Goal: Task Accomplishment & Management: Manage account settings

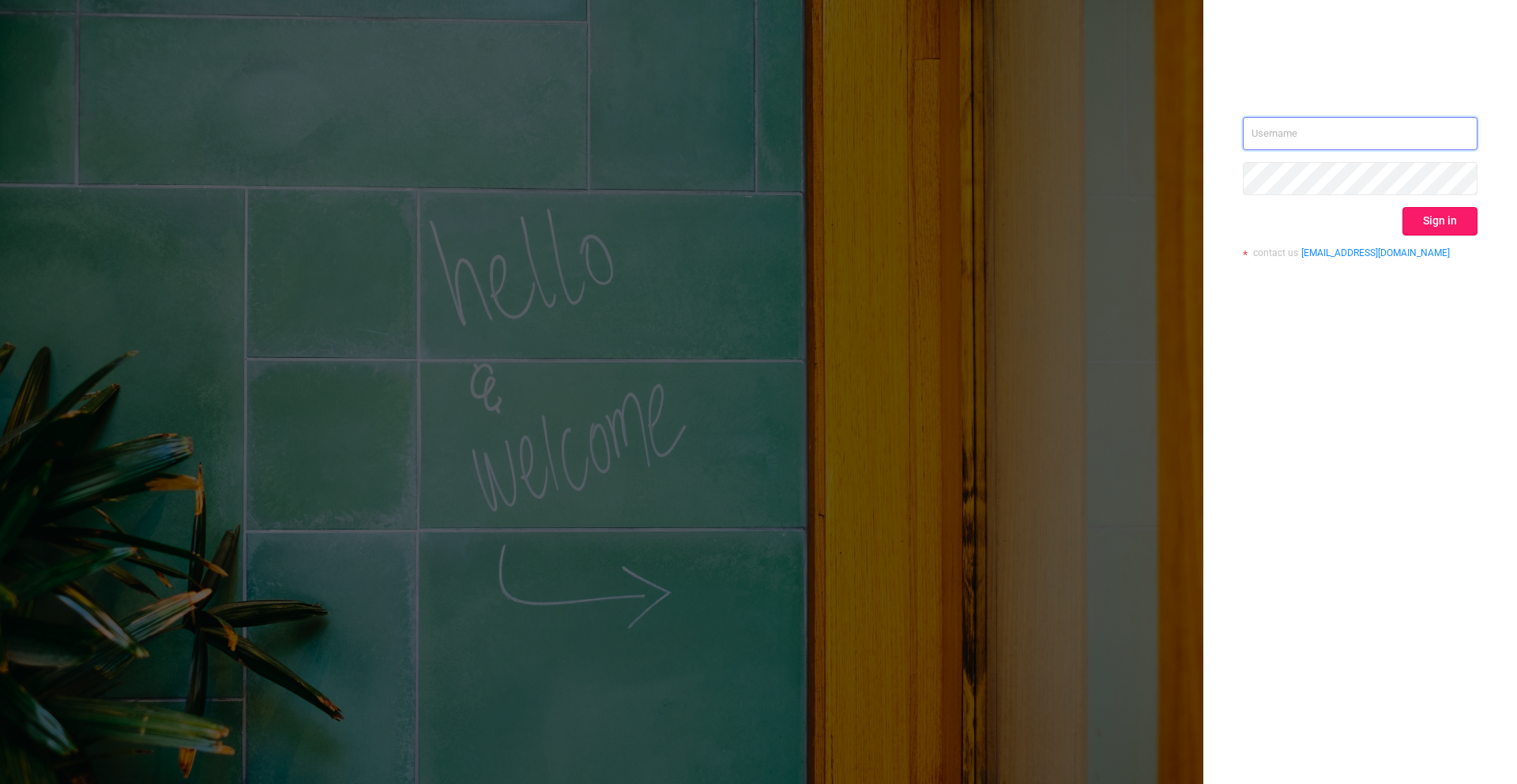
type input "[PERSON_NAME][EMAIL_ADDRESS][DOMAIN_NAME]"
click at [1444, 222] on button "Sign in" at bounding box center [1440, 221] width 75 height 28
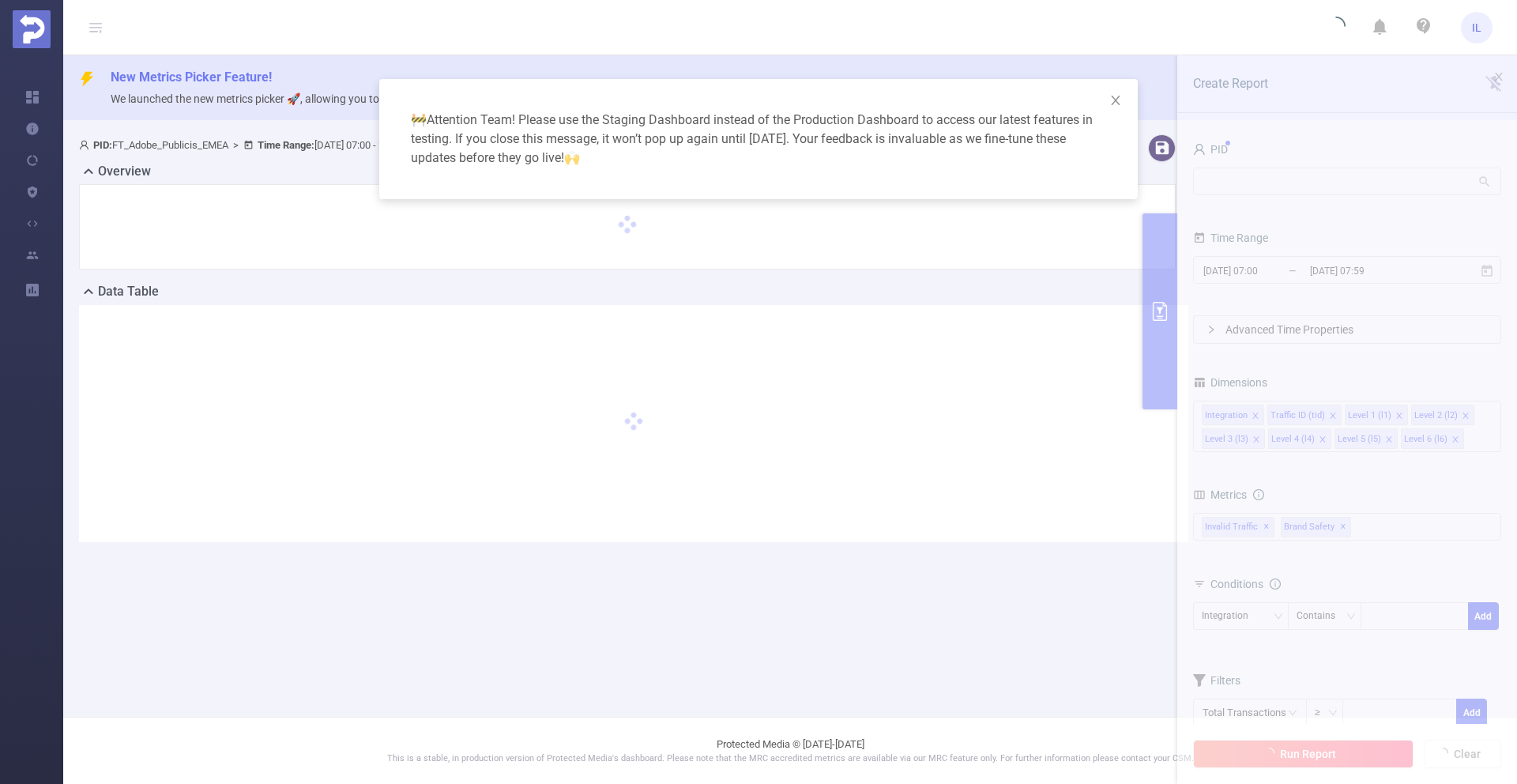
click at [1310, 178] on div "🚧 Attention Team! Please use the Staging Dashboard instead of the Production Da…" at bounding box center [758, 392] width 1517 height 784
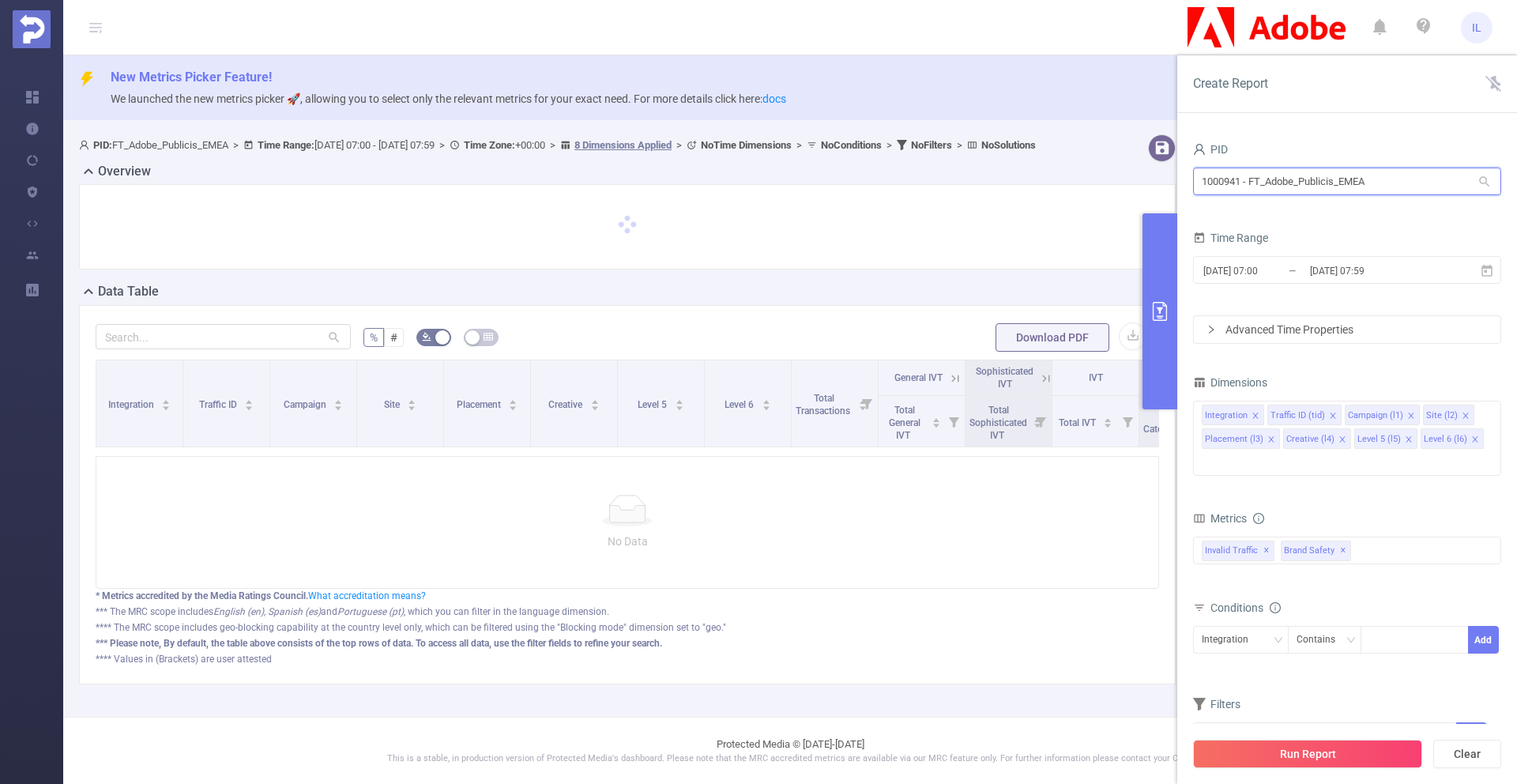
click at [1330, 178] on input "1000941 - FT_Adobe_Publicis_EMEA" at bounding box center [1347, 181] width 309 height 27
click at [1396, 180] on input "1000941 - FT_Adobe_Publicis_EMEA" at bounding box center [1347, 181] width 309 height 27
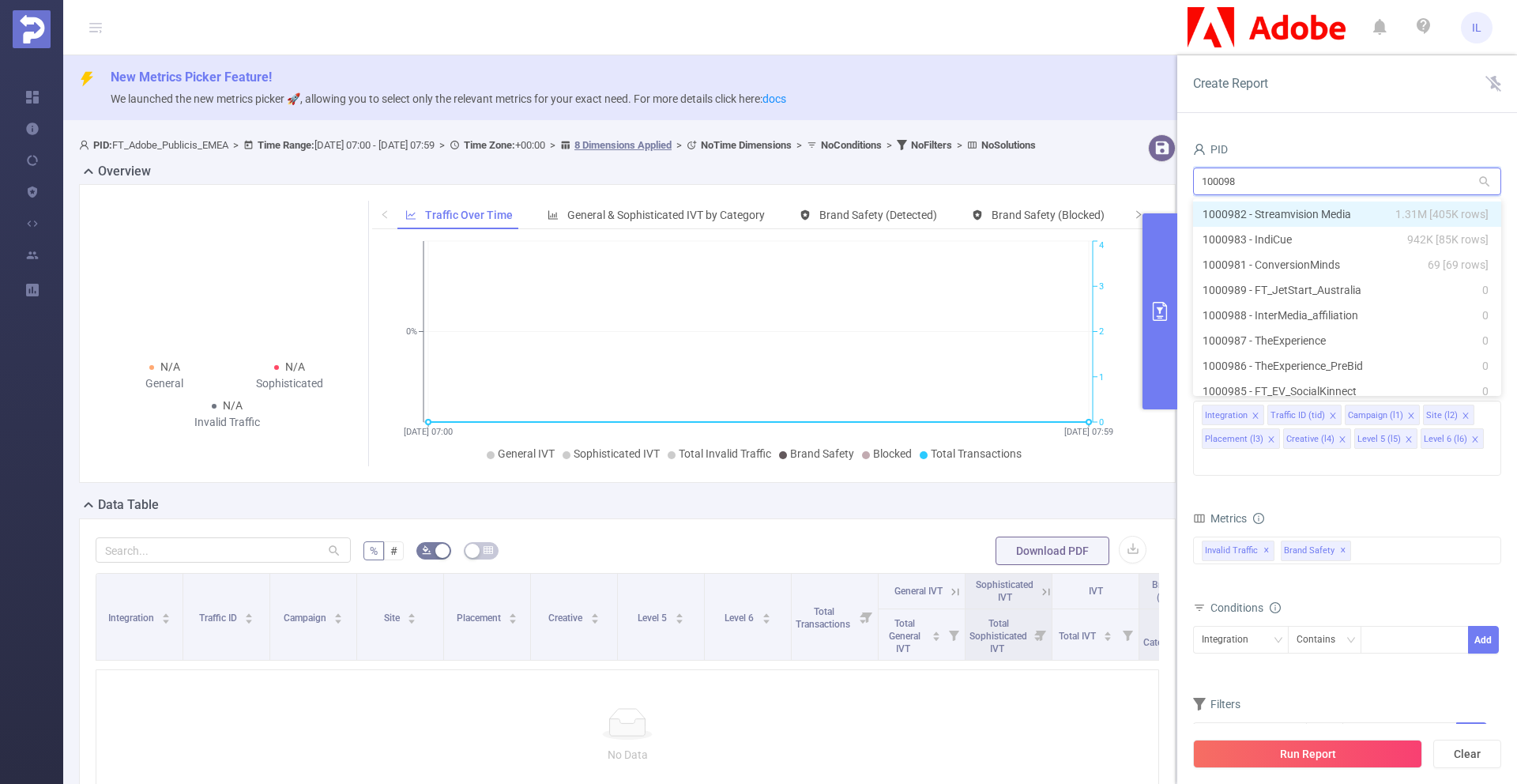
type input "1000098"
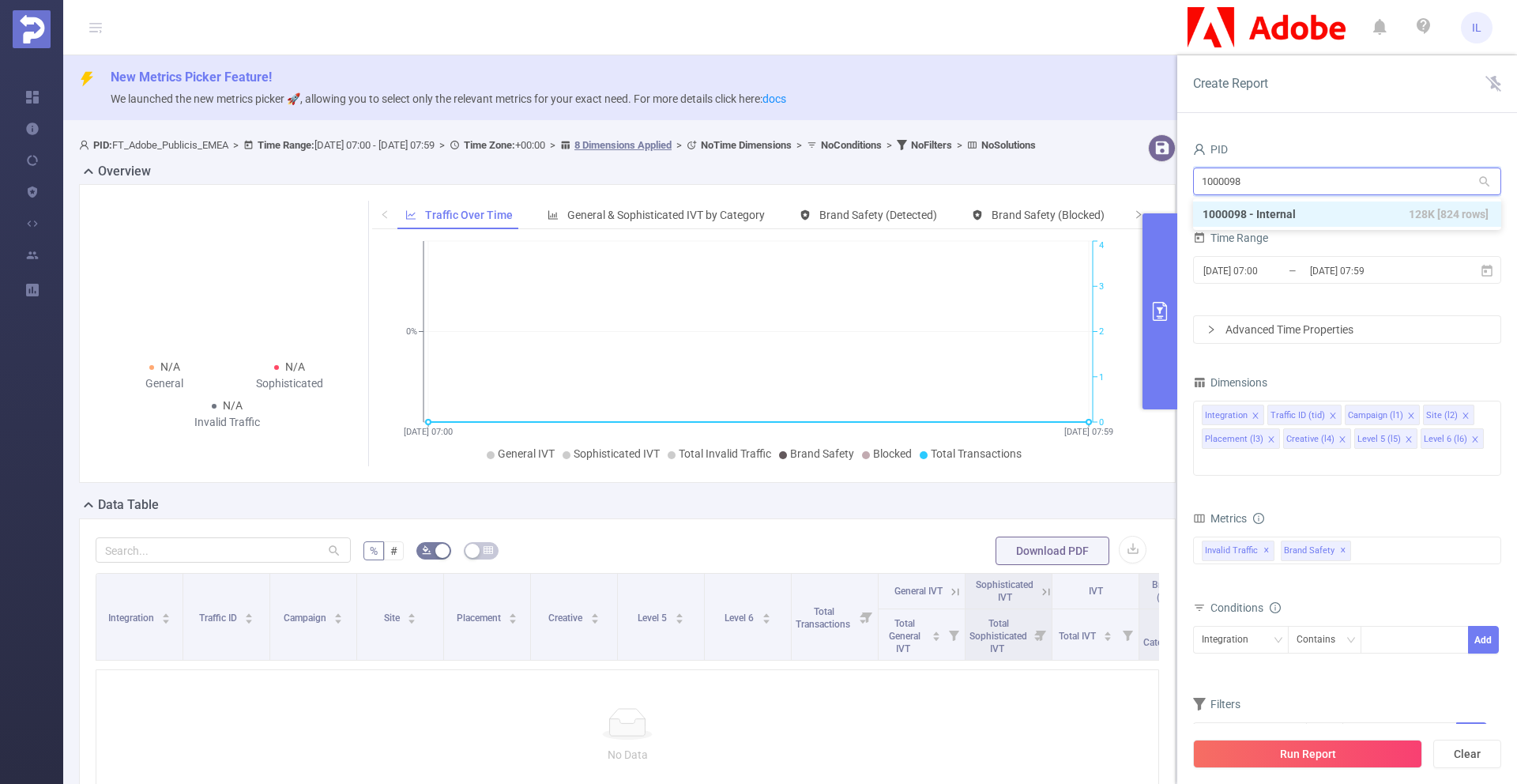
click at [1364, 211] on li "1000098 - Internal 128K [824 rows]" at bounding box center [1347, 214] width 309 height 25
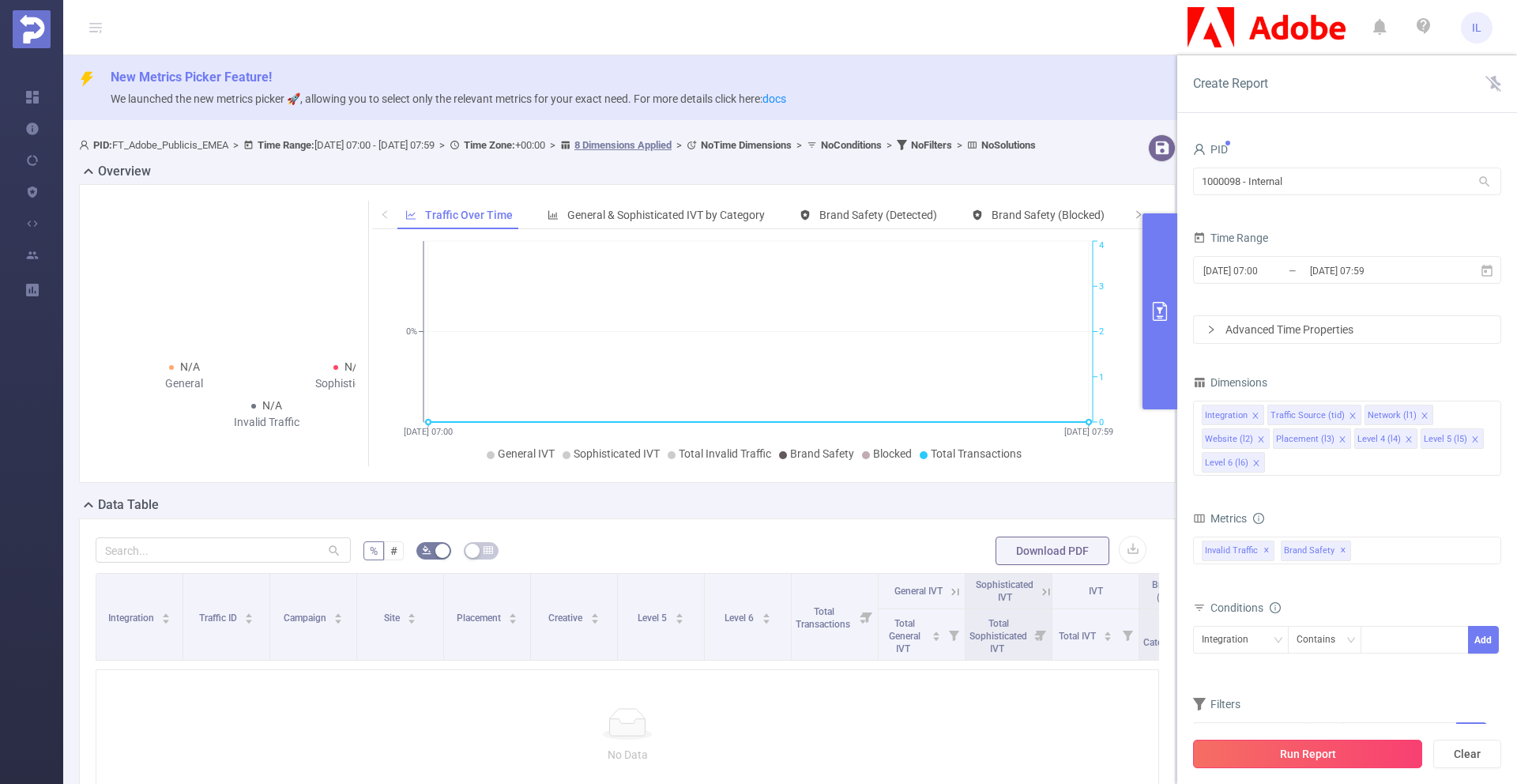
click at [1306, 755] on button "Run Report" at bounding box center [1307, 753] width 229 height 28
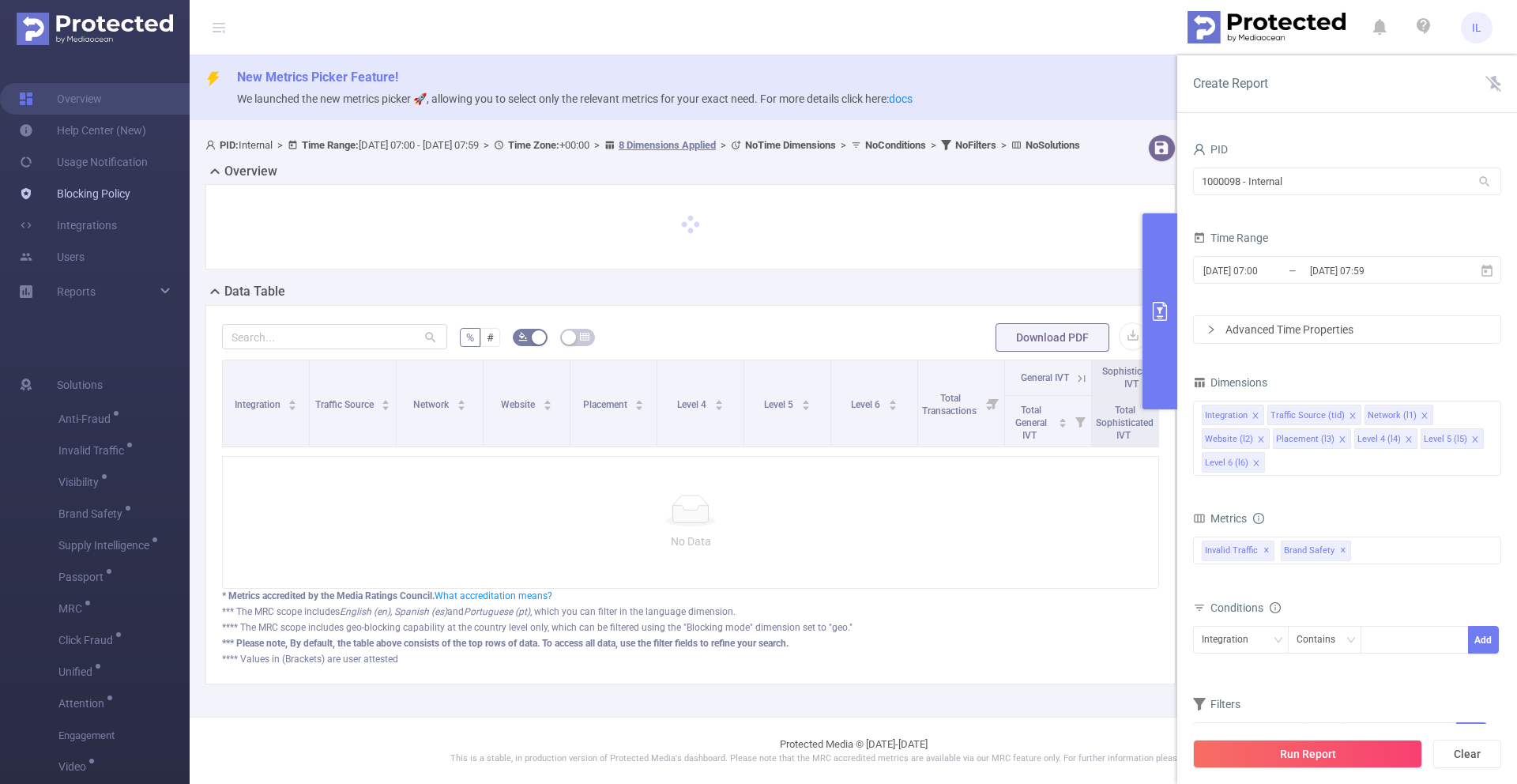
click at [92, 190] on link "Blocking Policy" at bounding box center [75, 193] width 112 height 31
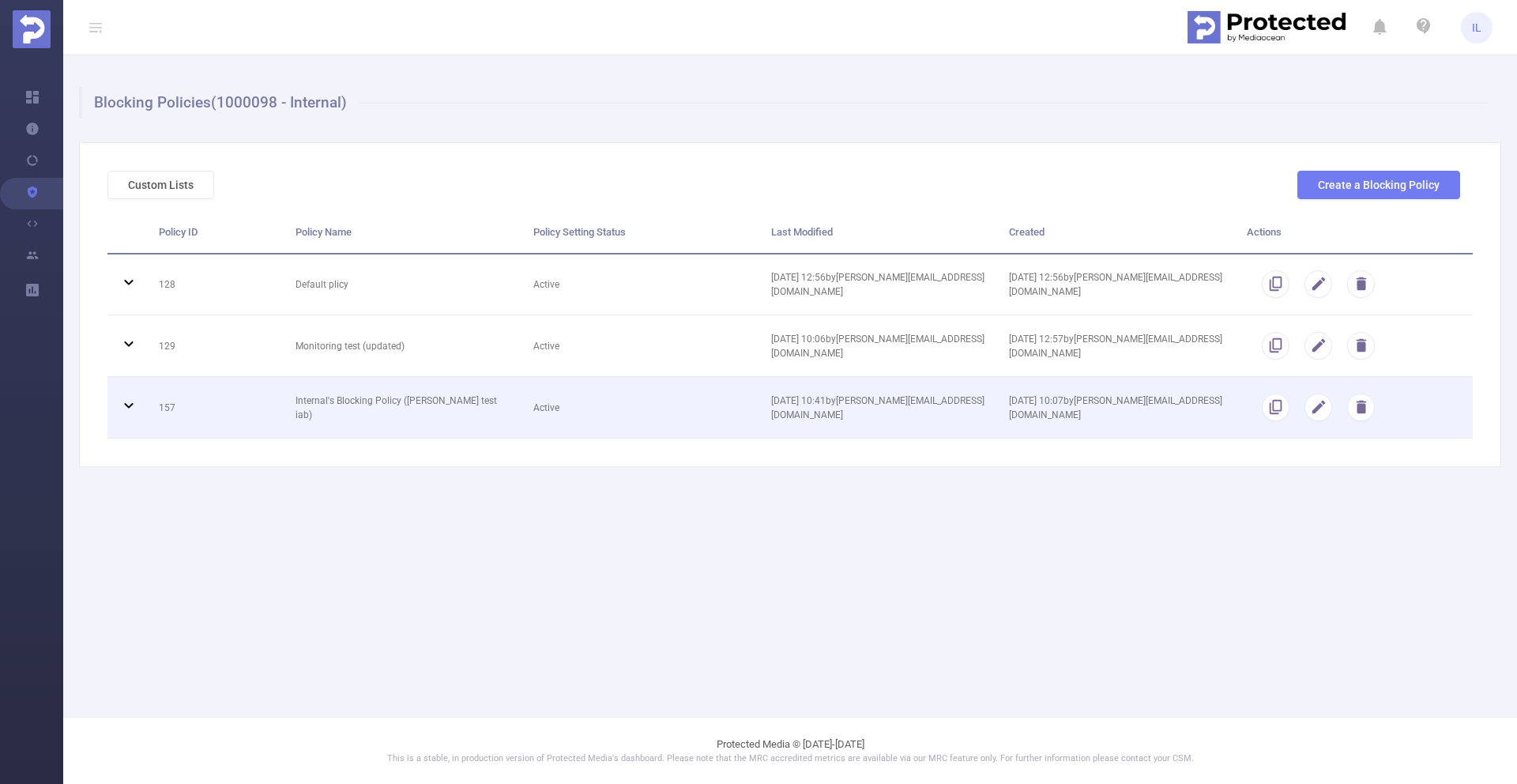
click at [499, 414] on td "Internal's Blocking Policy ([PERSON_NAME] test iab)" at bounding box center [403, 407] width 238 height 62
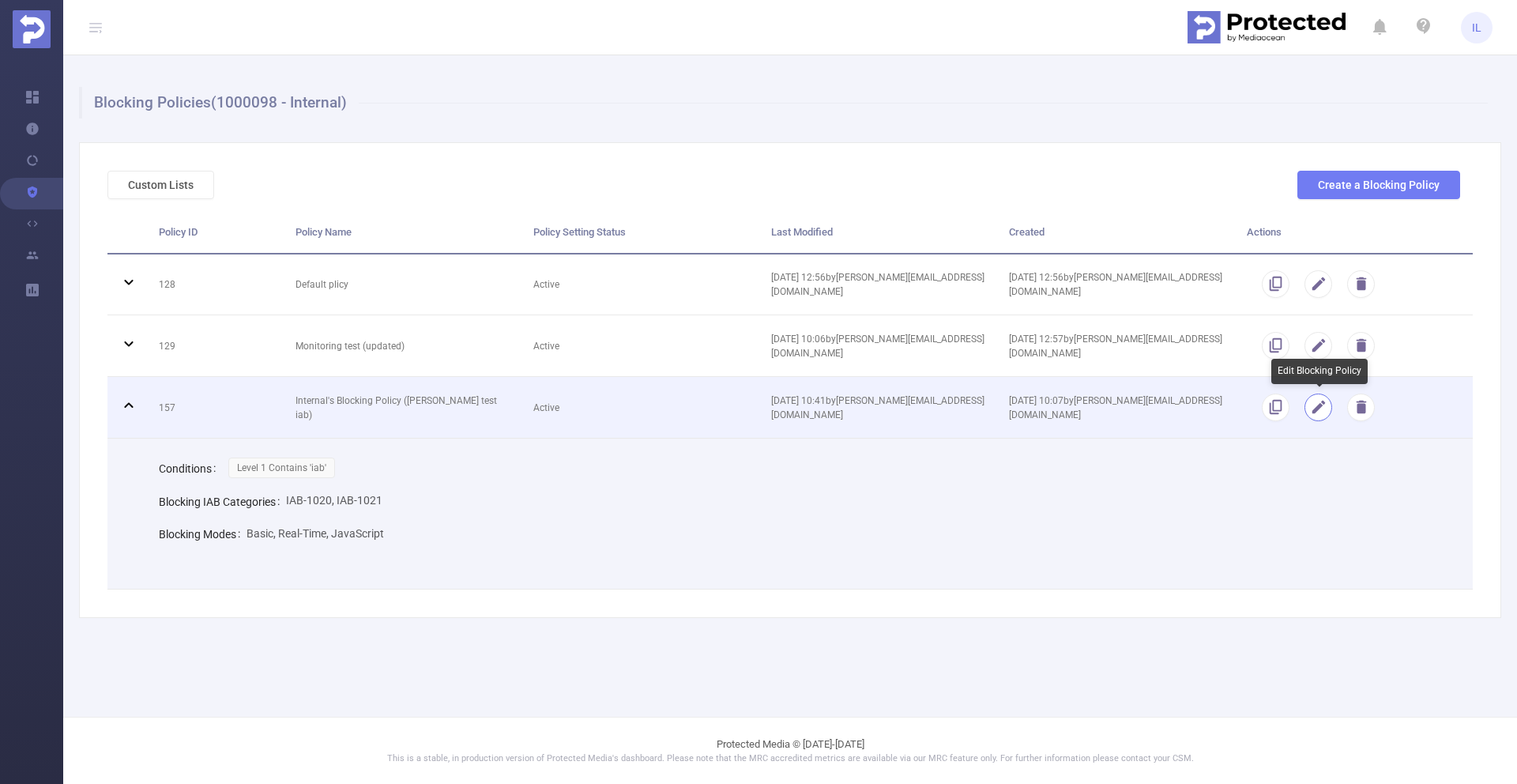
click at [1319, 409] on button "button" at bounding box center [1319, 407] width 27 height 27
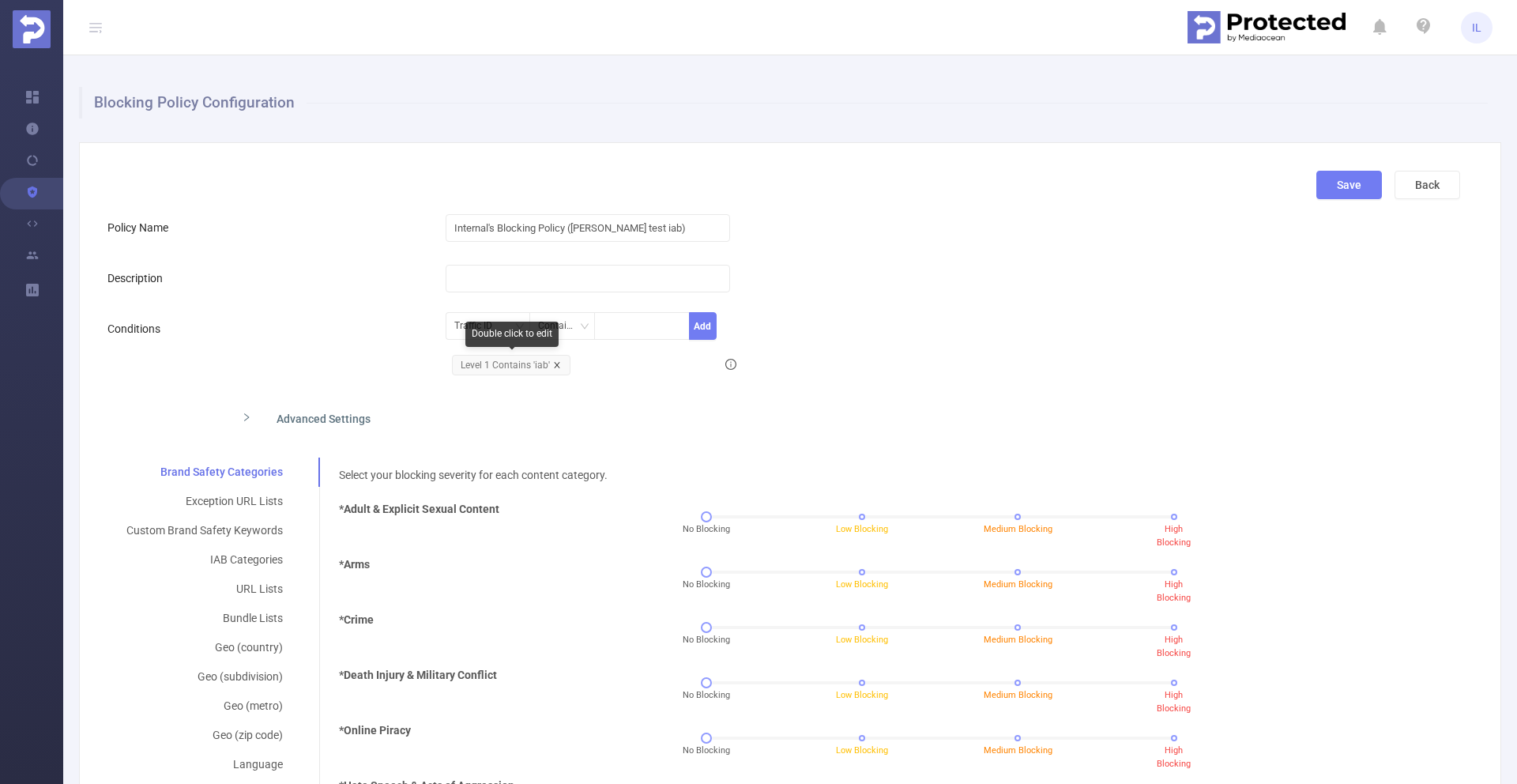
click at [553, 361] on icon "icon: close" at bounding box center [557, 365] width 8 height 8
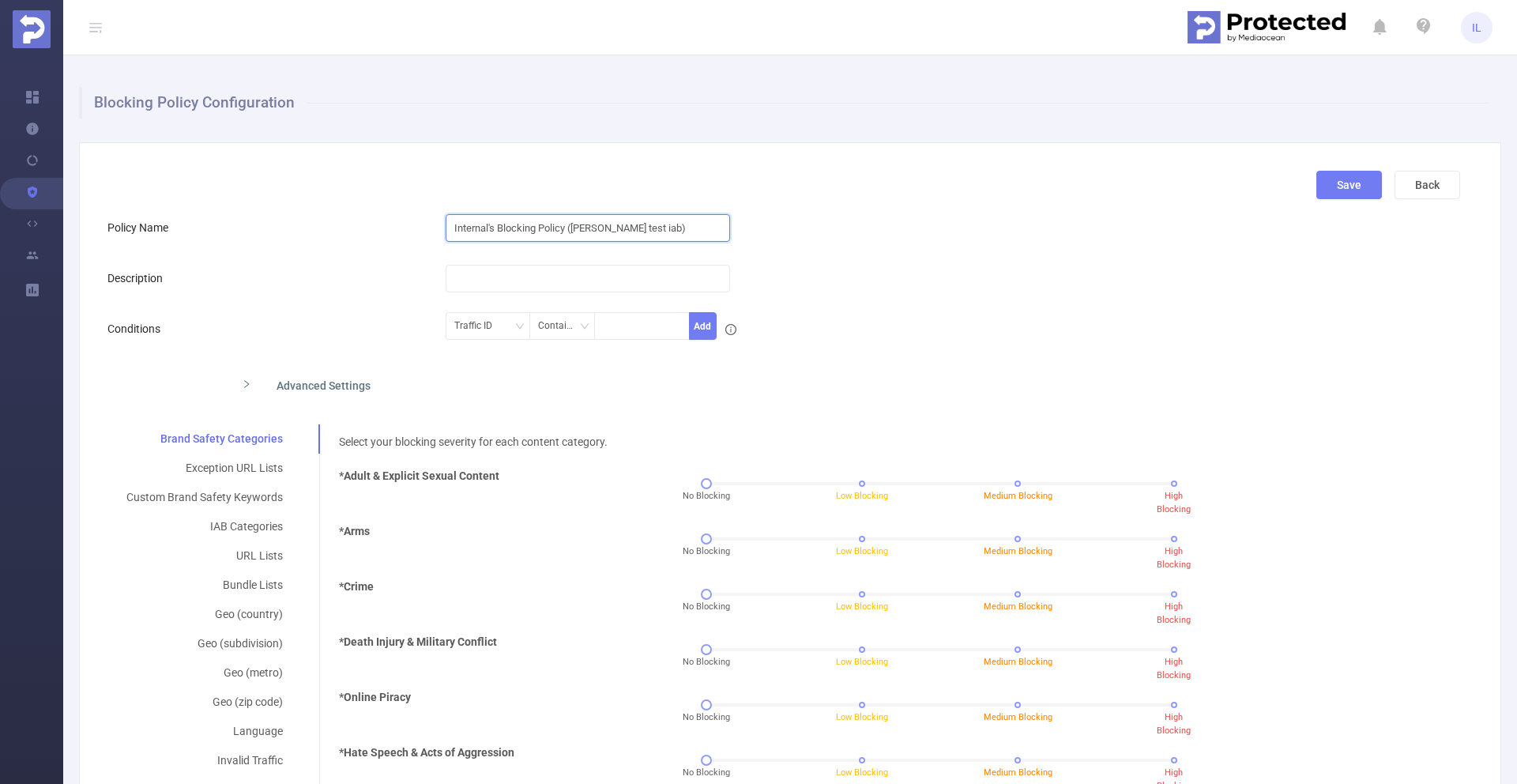
click at [657, 225] on input "Internal's Blocking Policy ([PERSON_NAME] test iab)" at bounding box center [588, 228] width 284 height 27
click at [595, 225] on input "Internal's Blocking Policy ([PERSON_NAME] test iab)" at bounding box center [588, 228] width 284 height 27
click at [612, 227] on input "Internal's Blocking Policy ([PERSON_NAME] test iab)" at bounding box center [588, 228] width 284 height 27
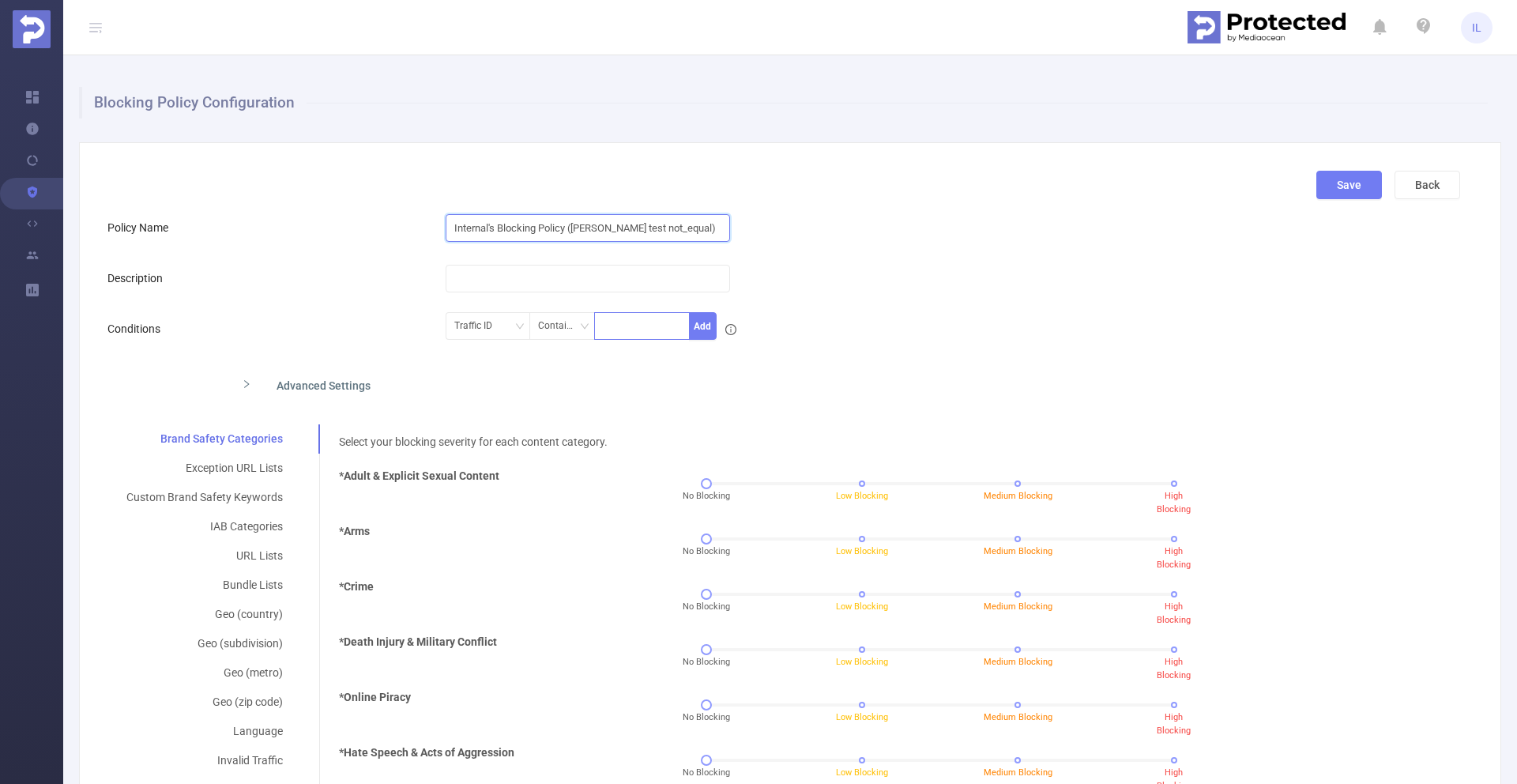
type input "Internal's Blocking Policy ([PERSON_NAME] test not_equal)"
click at [644, 332] on div at bounding box center [641, 325] width 78 height 26
click at [565, 332] on div "Contains" at bounding box center [562, 325] width 48 height 26
click at [552, 405] on li "Is Not" at bounding box center [579, 409] width 105 height 25
click at [623, 318] on div at bounding box center [641, 325] width 78 height 26
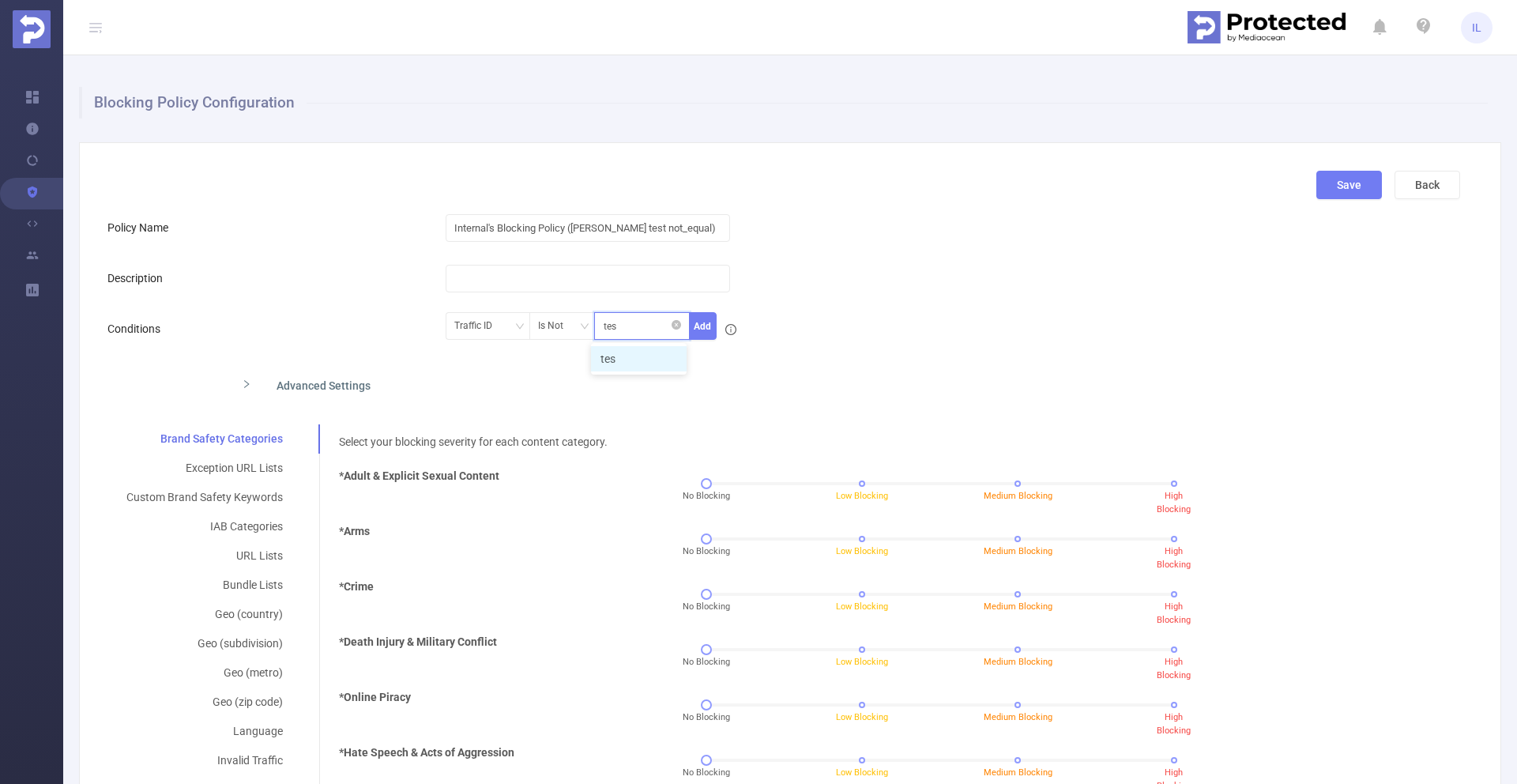
type input "test"
click at [611, 364] on li "test" at bounding box center [639, 358] width 96 height 25
click at [466, 331] on div "Traffic ID" at bounding box center [478, 325] width 49 height 26
click at [504, 390] on li "Level 1" at bounding box center [485, 383] width 84 height 25
click at [1343, 186] on button "Save" at bounding box center [1349, 184] width 66 height 28
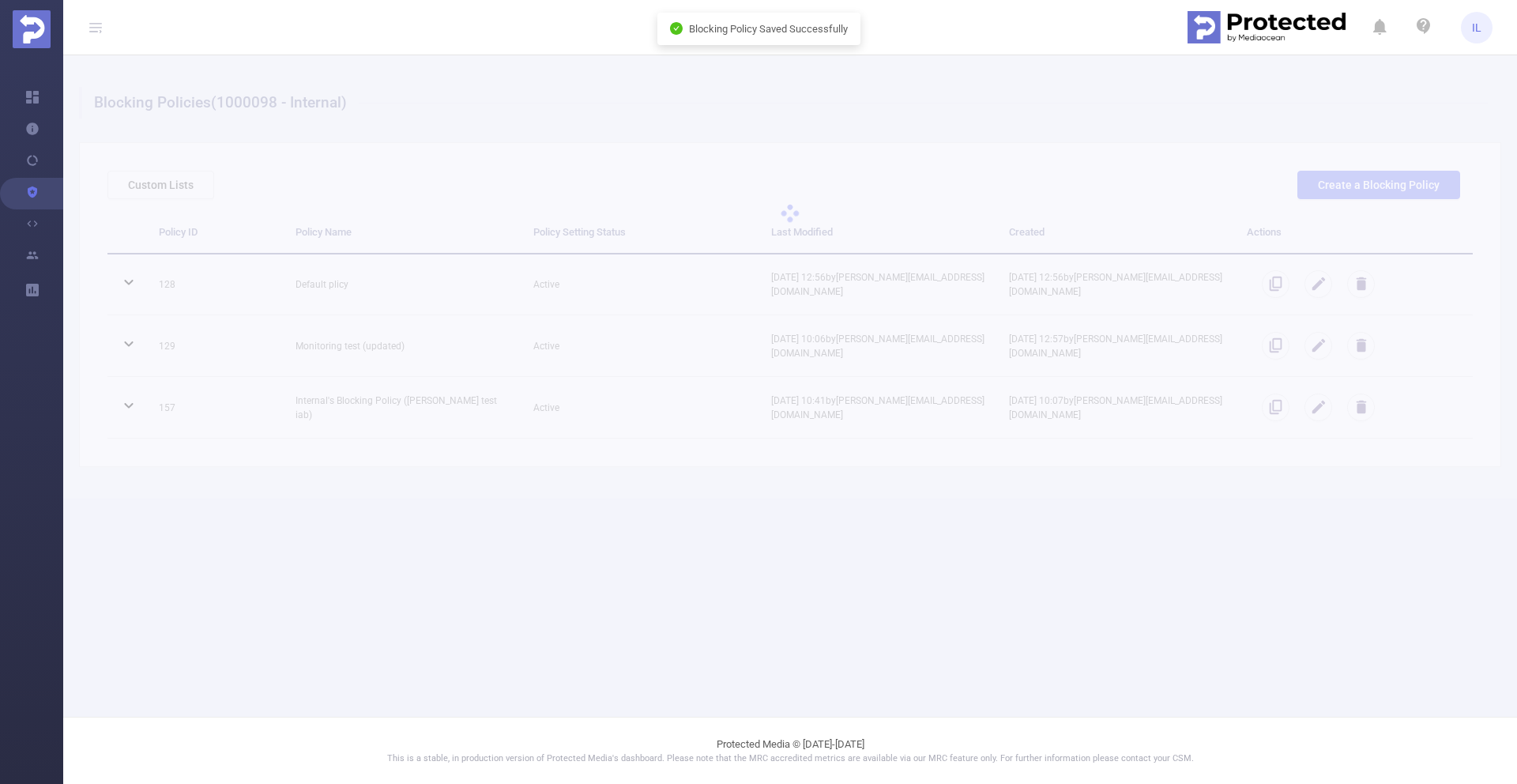
click at [1088, 75] on div at bounding box center [791, 213] width 1454 height 316
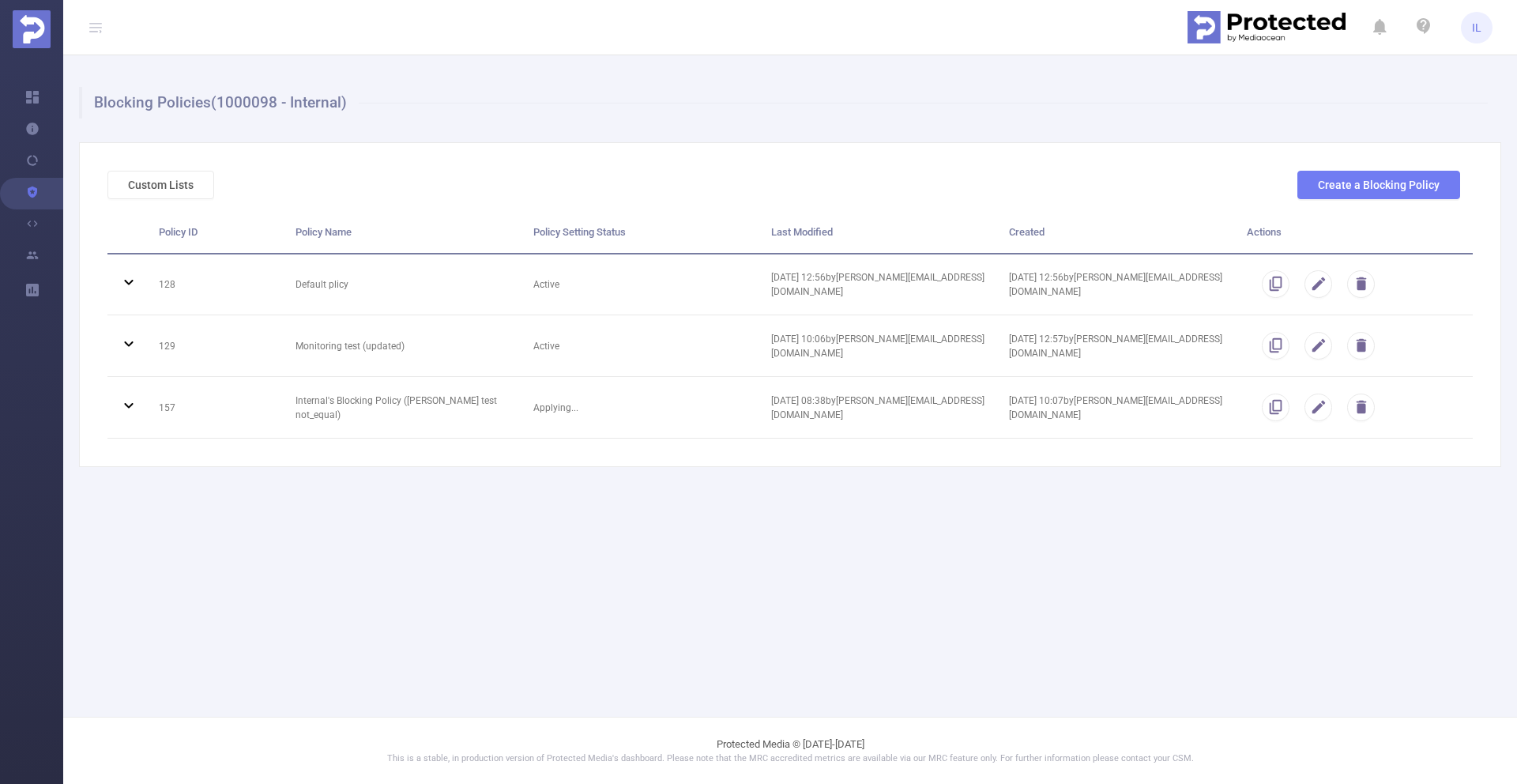
click at [853, 564] on main "Blocking Policies (1000098 - Internal) Custom Lists Create a Blocking Policy Po…" at bounding box center [791, 358] width 1454 height 717
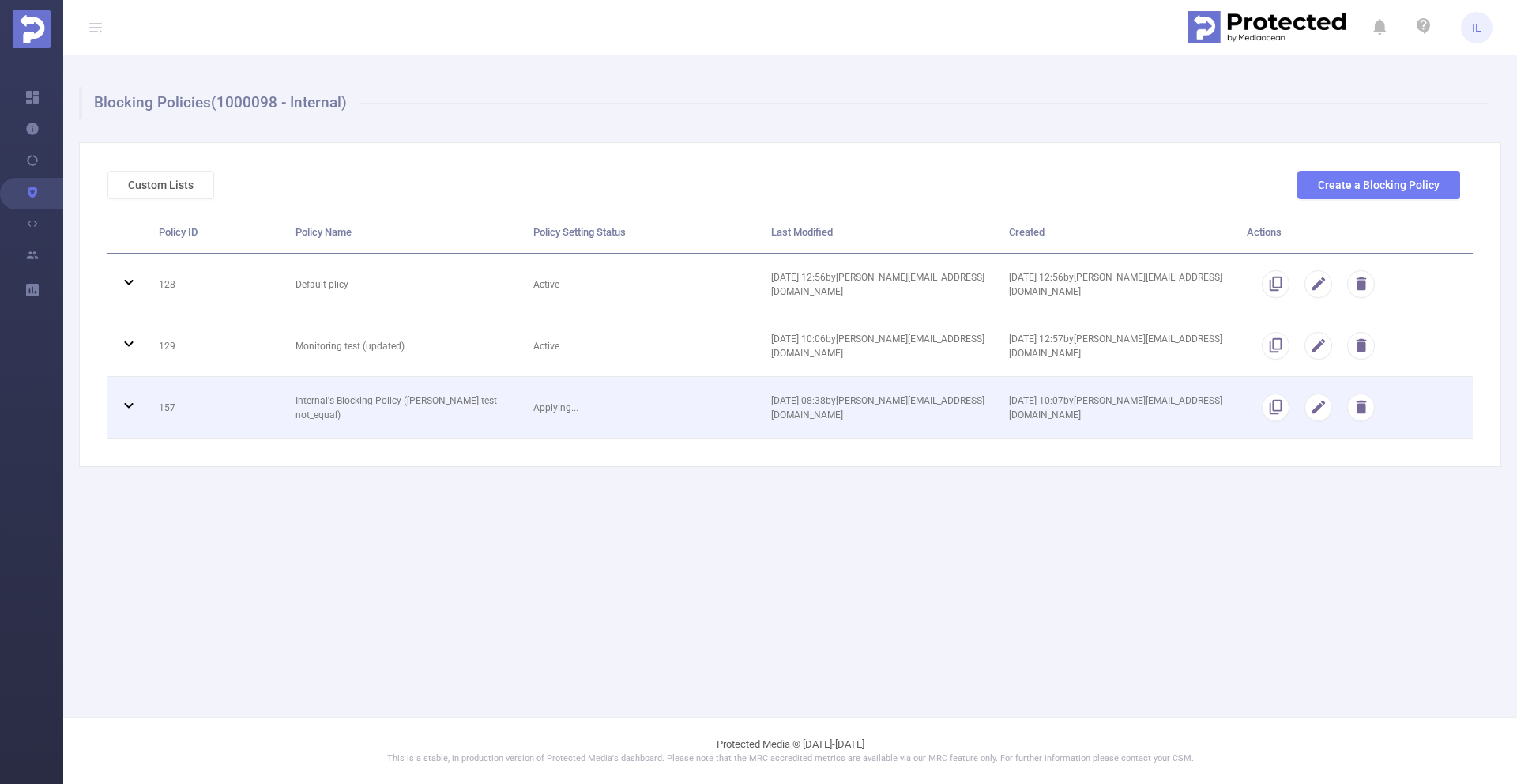
click at [594, 403] on td "Applying..." at bounding box center [640, 407] width 238 height 62
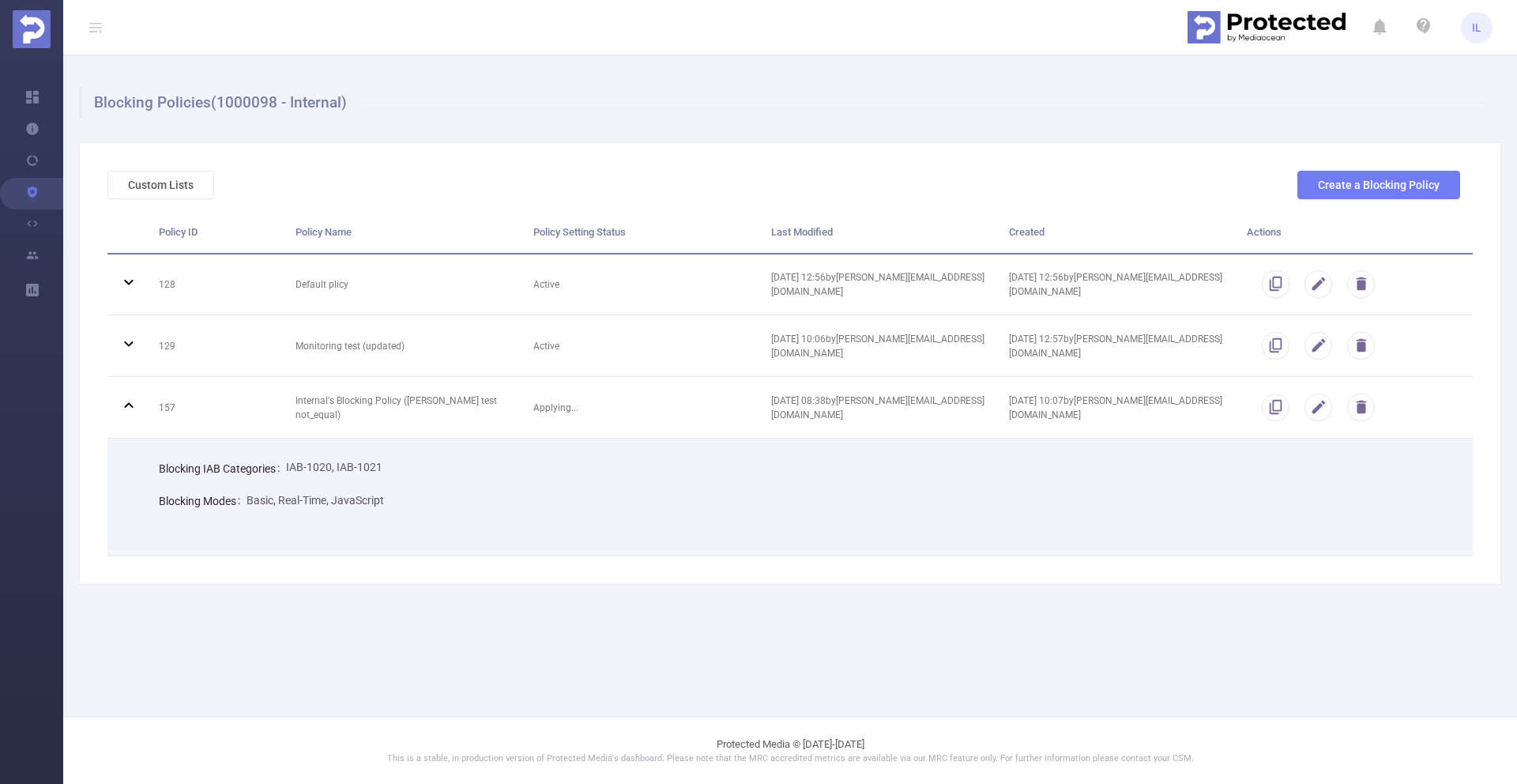
click at [493, 466] on div "Blocking IAB Categories IAB-1020, IAB-1021" at bounding box center [803, 468] width 1290 height 32
click at [465, 462] on div "Blocking IAB Categories IAB-1020, IAB-1021" at bounding box center [803, 468] width 1290 height 32
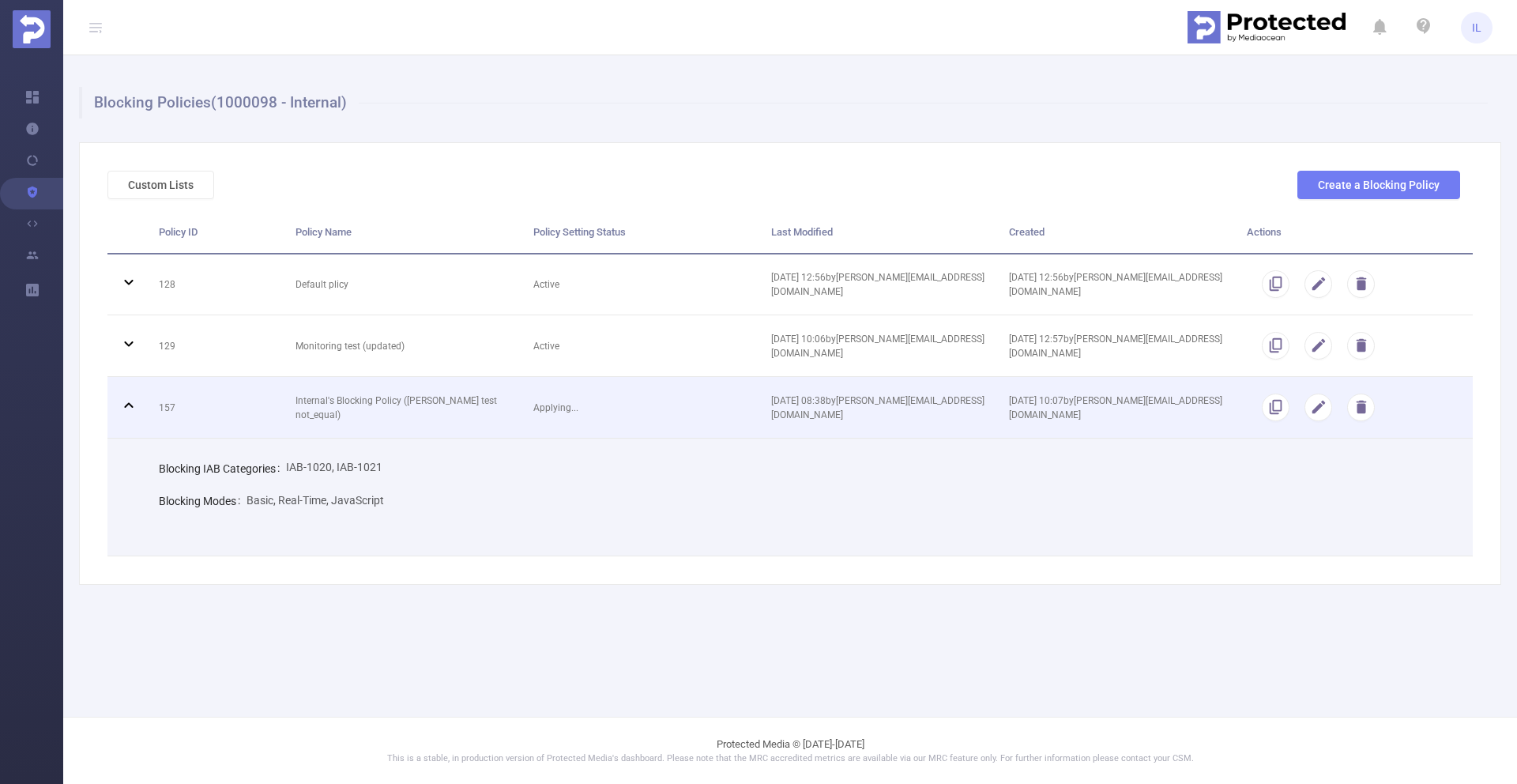
click at [664, 415] on td "Applying..." at bounding box center [640, 407] width 238 height 62
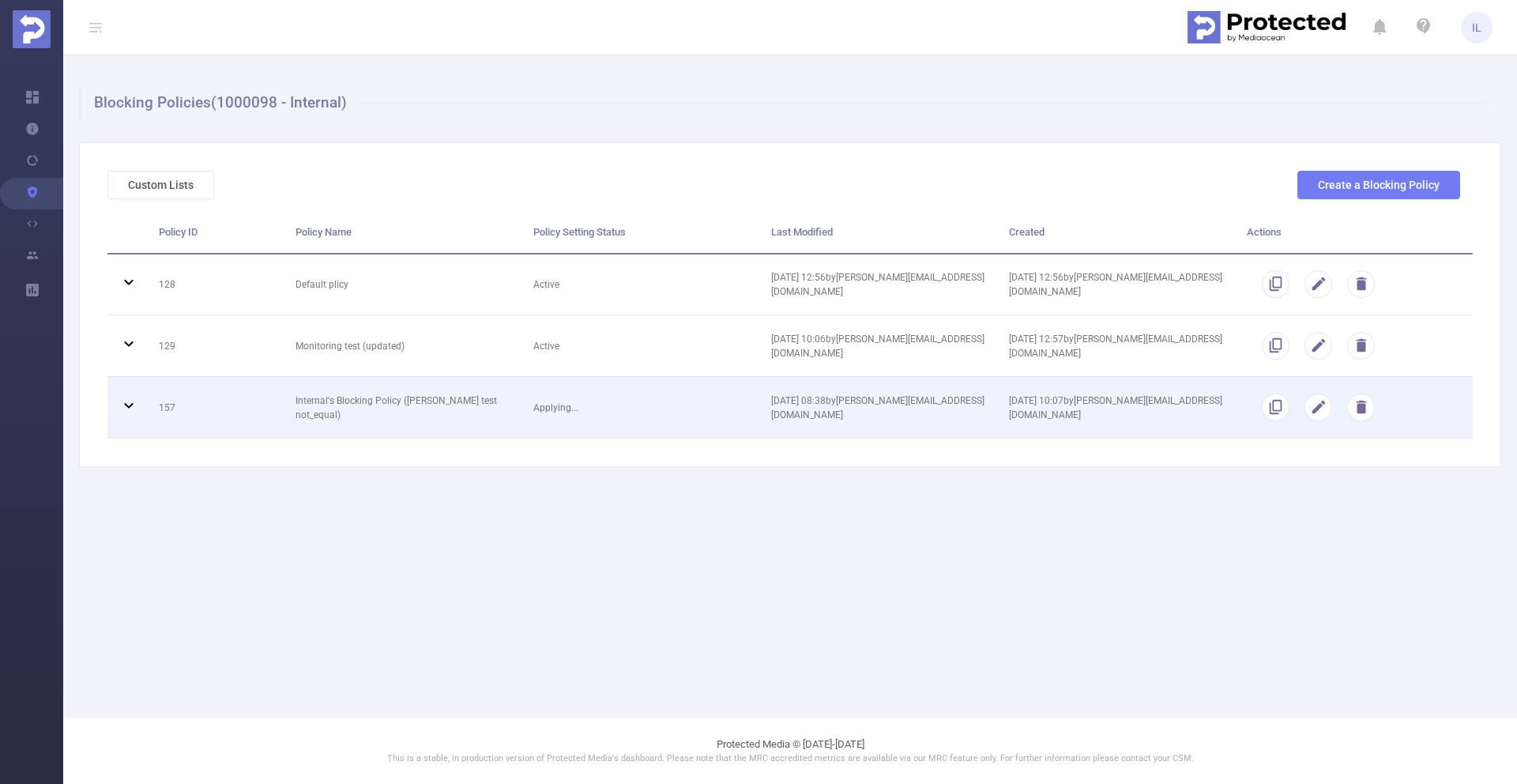
click at [664, 415] on td "Applying..." at bounding box center [640, 407] width 238 height 62
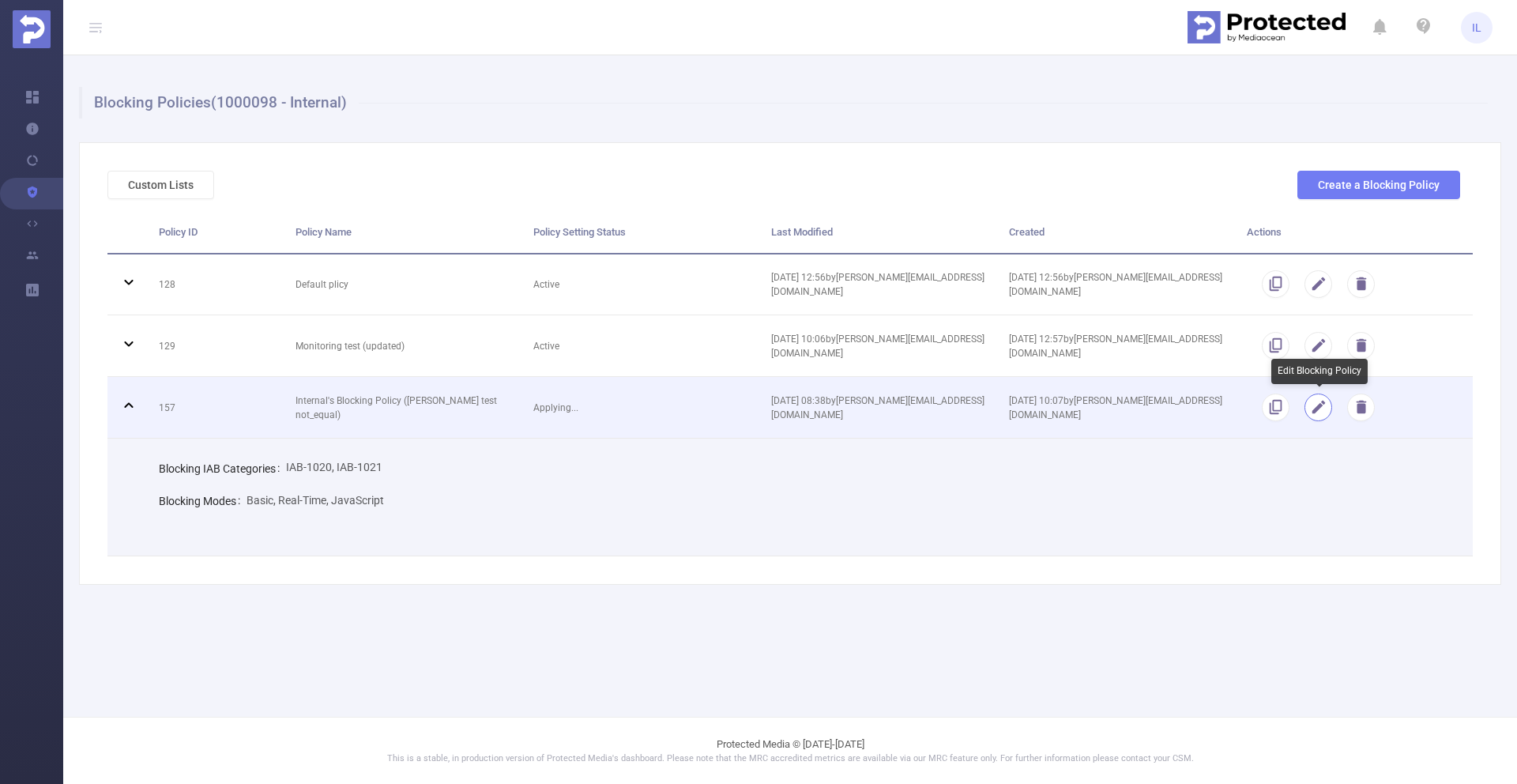
click at [1312, 408] on button "button" at bounding box center [1319, 407] width 27 height 27
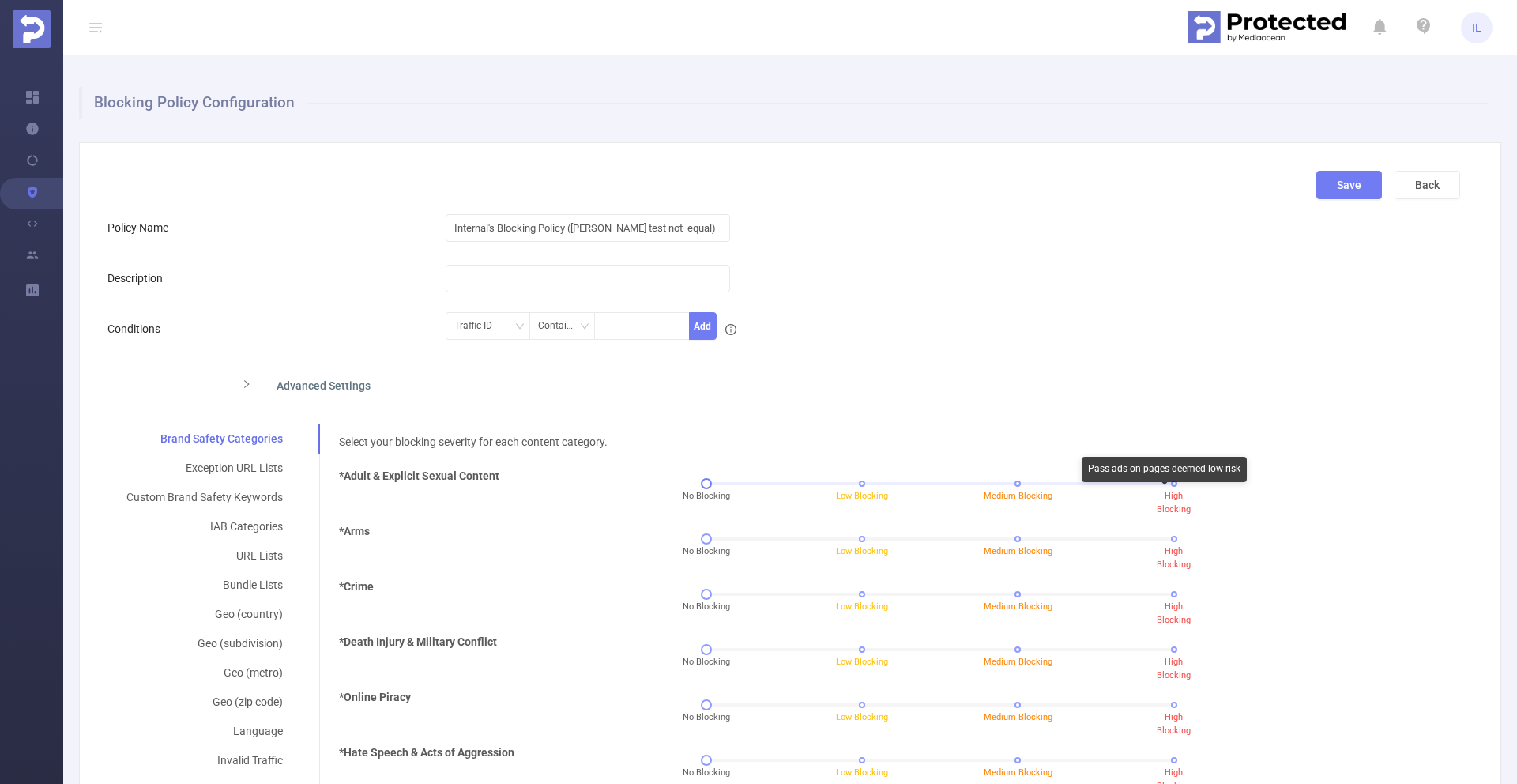
click at [1163, 492] on span "High Blocking" at bounding box center [1174, 503] width 34 height 24
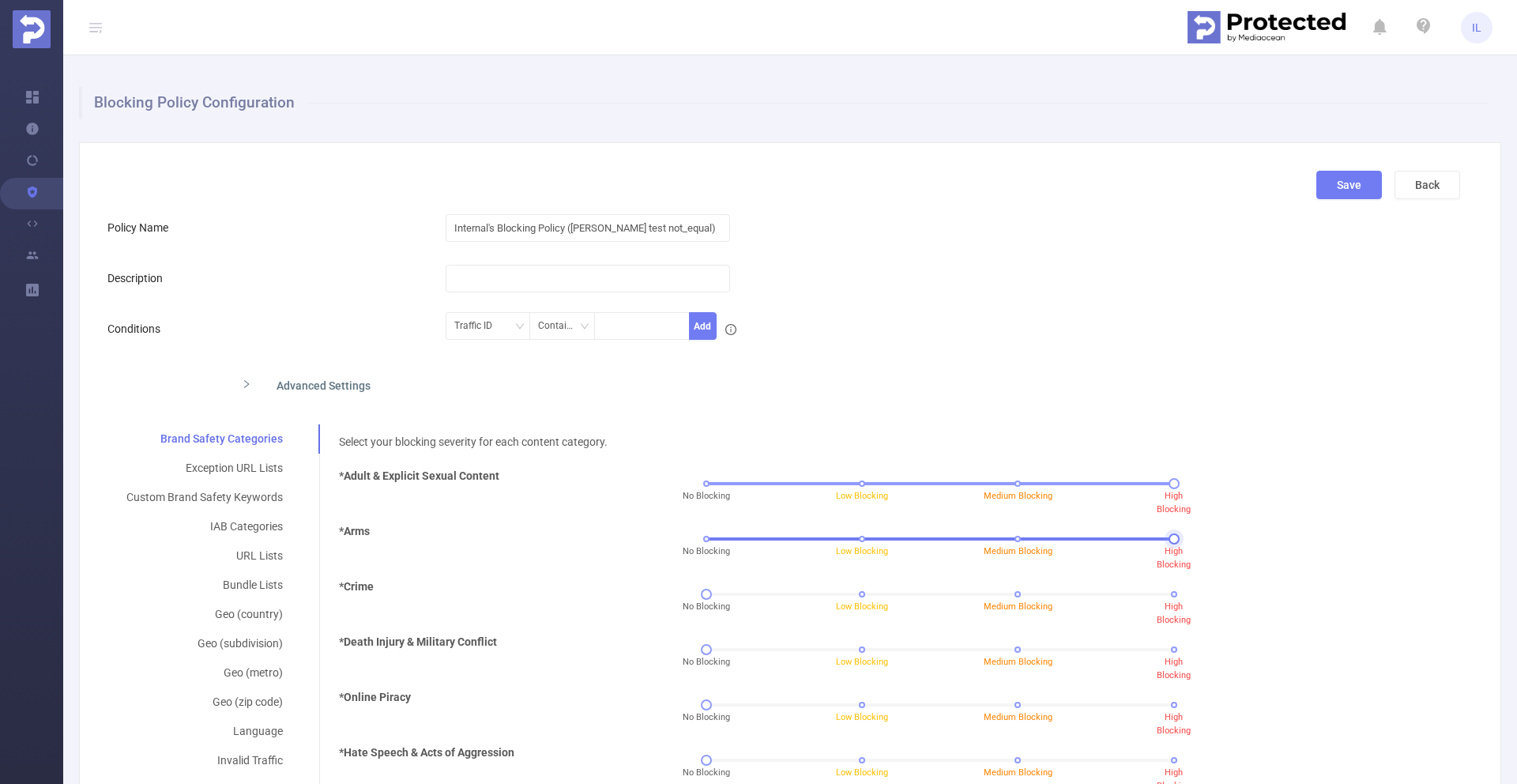
click at [1162, 541] on div "No Blocking Low Blocking Medium Blocking High Blocking" at bounding box center [940, 539] width 468 height 10
click at [1161, 598] on div "No Blocking Low Blocking Medium Blocking High Blocking" at bounding box center [940, 594] width 468 height 10
click at [1161, 638] on div "No Blocking Low Blocking Medium Blocking High Blocking" at bounding box center [940, 655] width 654 height 43
click at [1163, 647] on div "No Blocking Low Blocking Medium Blocking High Blocking" at bounding box center [940, 649] width 468 height 10
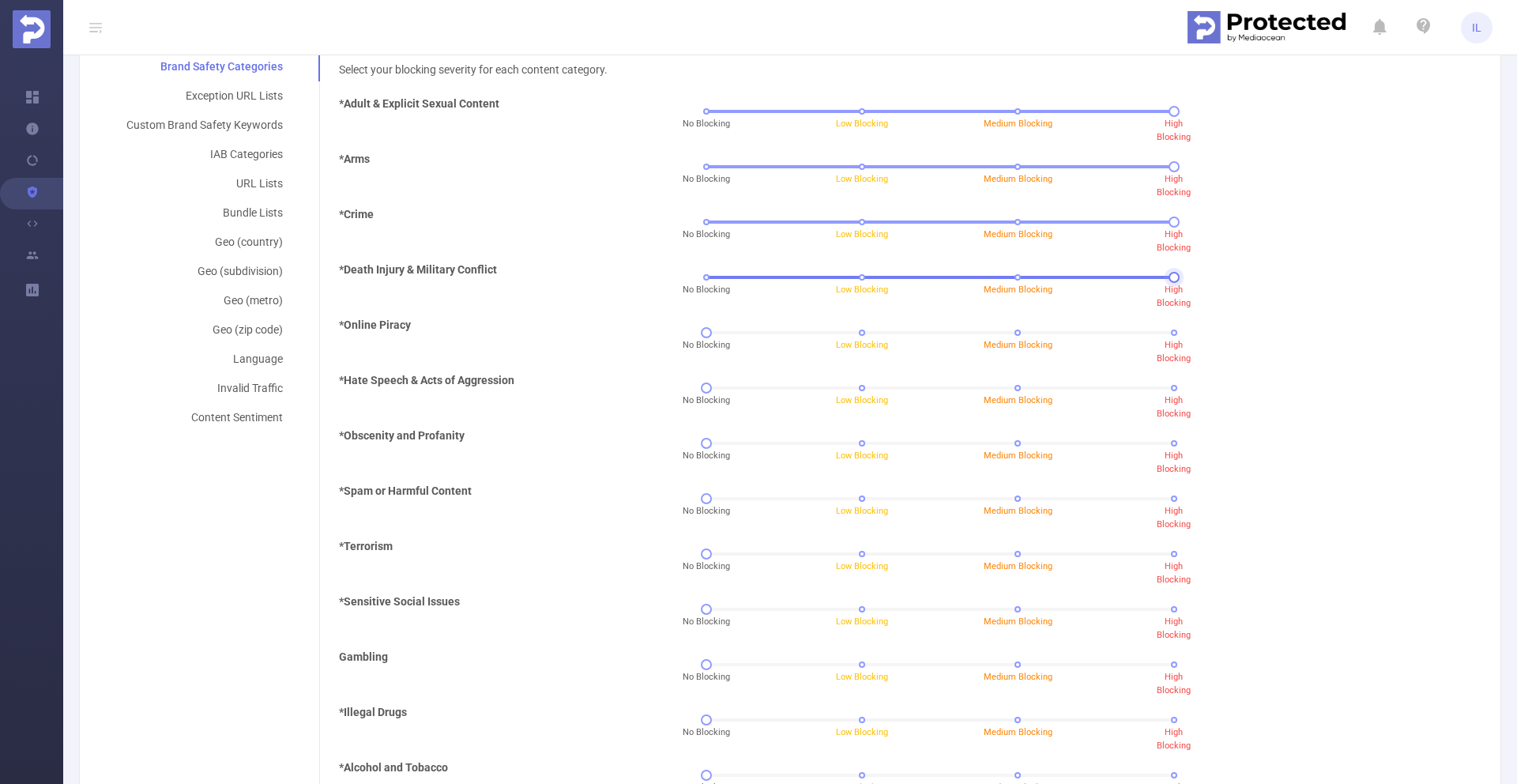
scroll to position [376, 0]
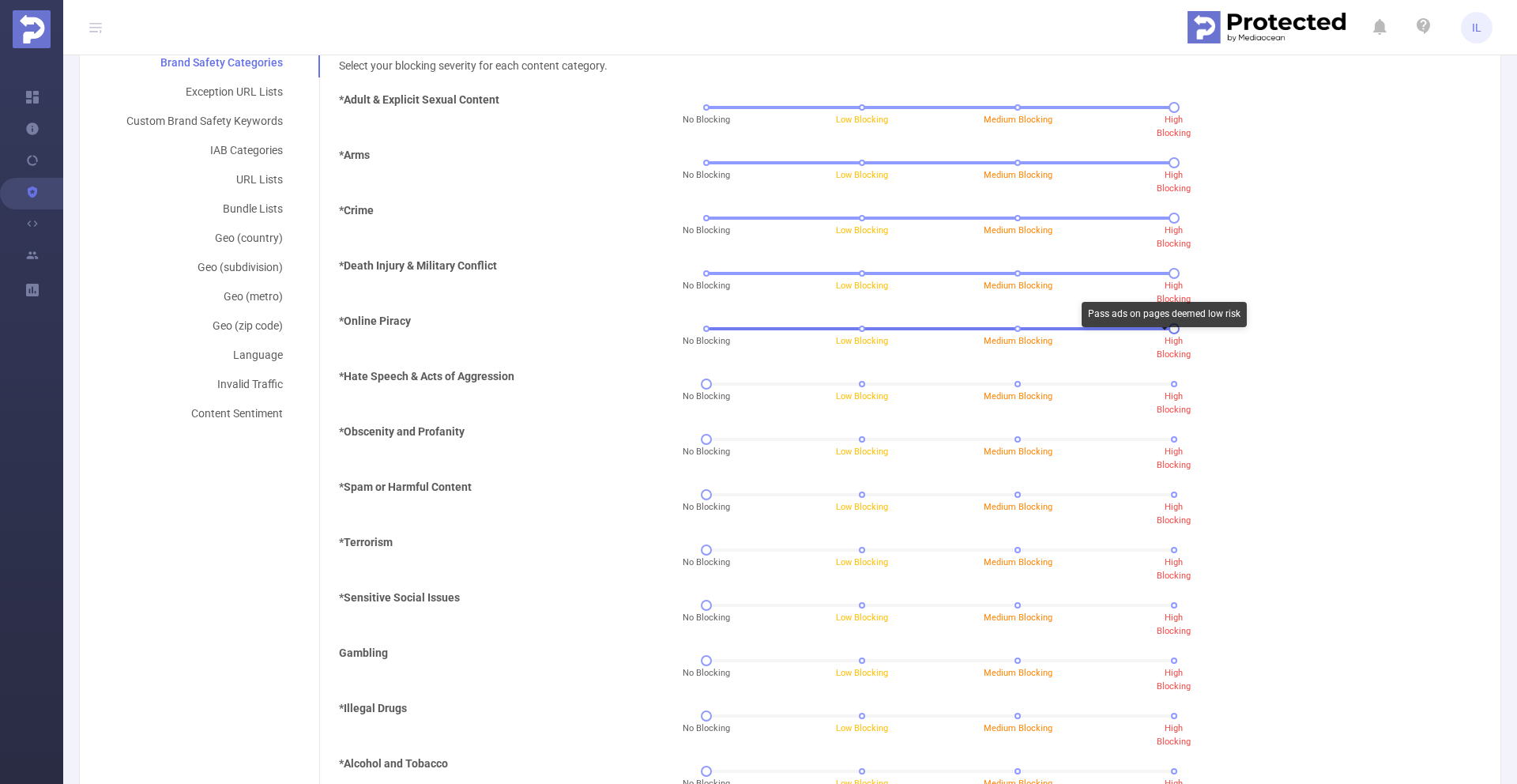
click at [1159, 326] on div "Pass ads on pages deemed low risk" at bounding box center [1164, 314] width 166 height 25
click at [1159, 387] on div "No Blocking Low Blocking Medium Blocking High Blocking" at bounding box center [940, 384] width 468 height 10
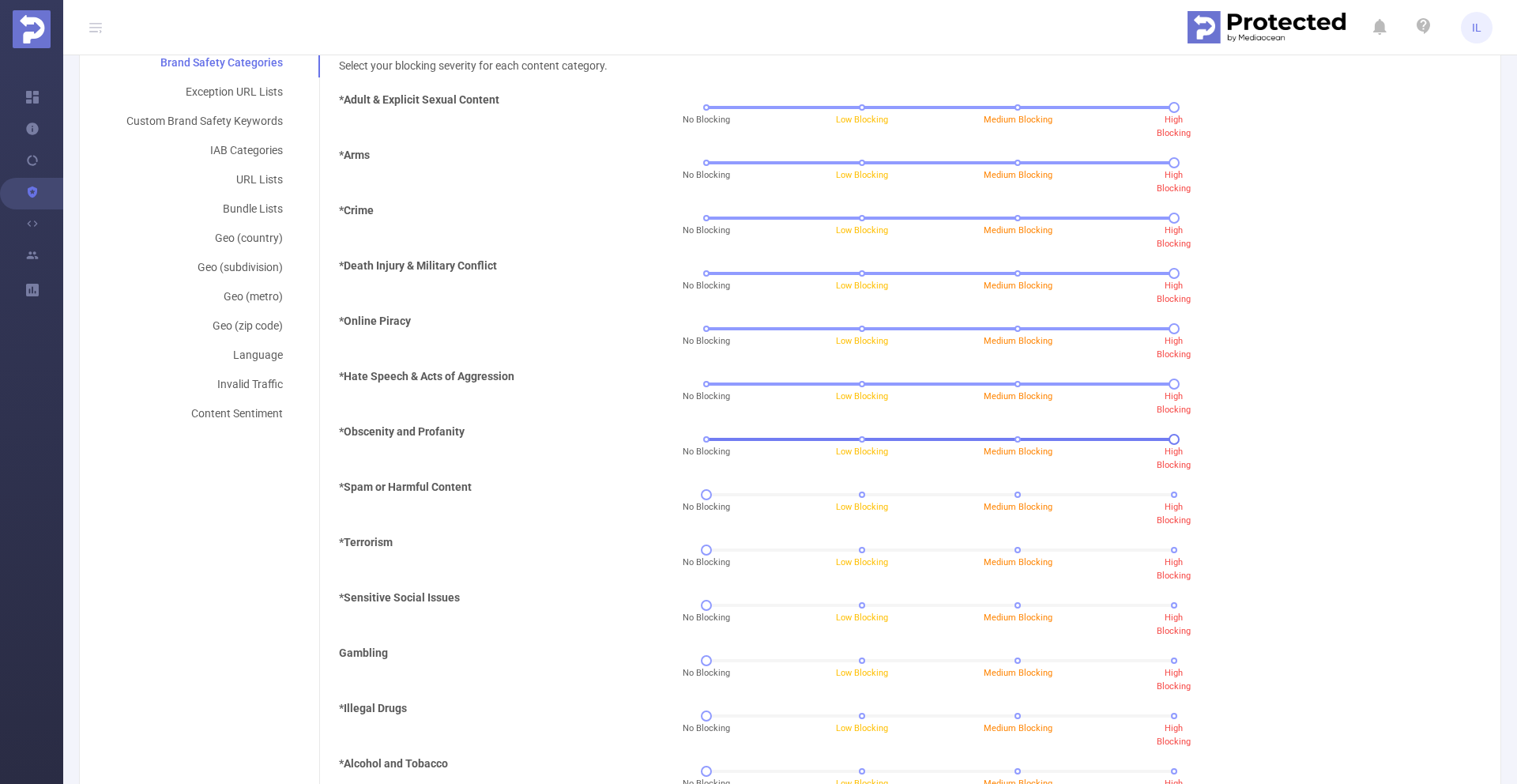
click at [1159, 451] on span "High Blocking" at bounding box center [1174, 459] width 34 height 24
click at [1159, 517] on span "High Blocking" at bounding box center [1174, 513] width 34 height 24
click at [1160, 573] on span "High Blocking" at bounding box center [1174, 569] width 34 height 24
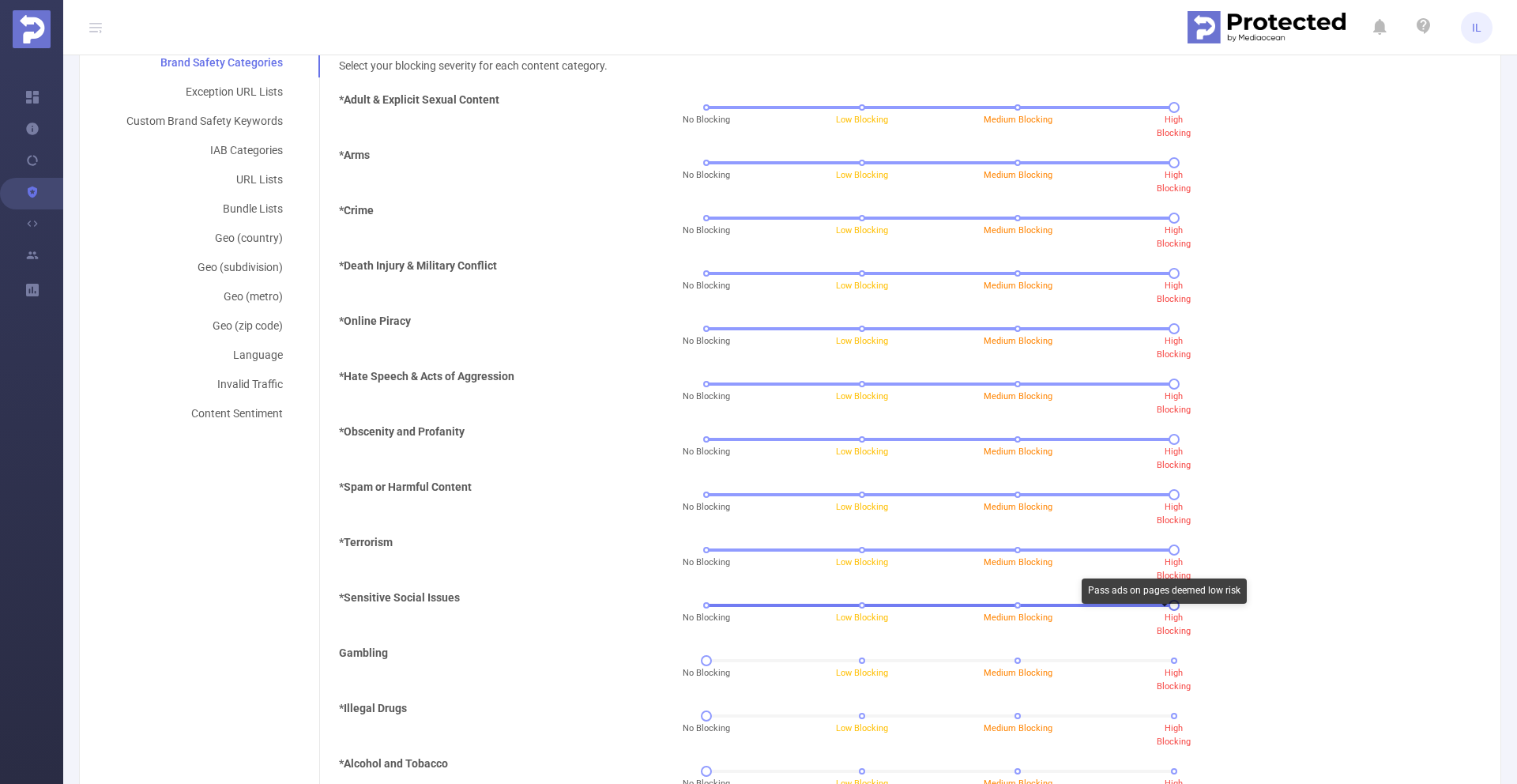
click at [1163, 626] on span "High Blocking" at bounding box center [1174, 624] width 34 height 24
click at [1163, 672] on span "High Blocking" at bounding box center [1174, 680] width 34 height 24
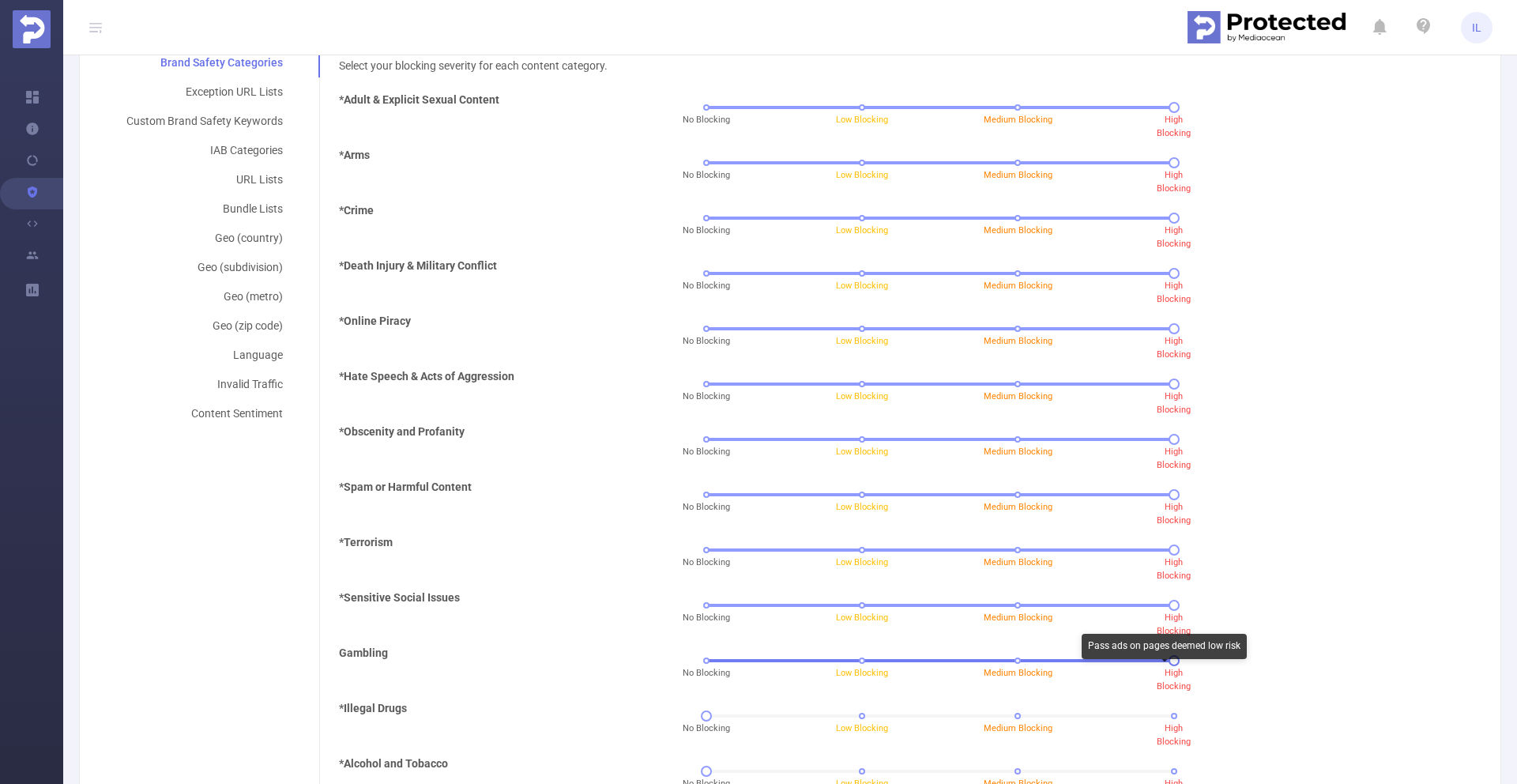
scroll to position [598, 0]
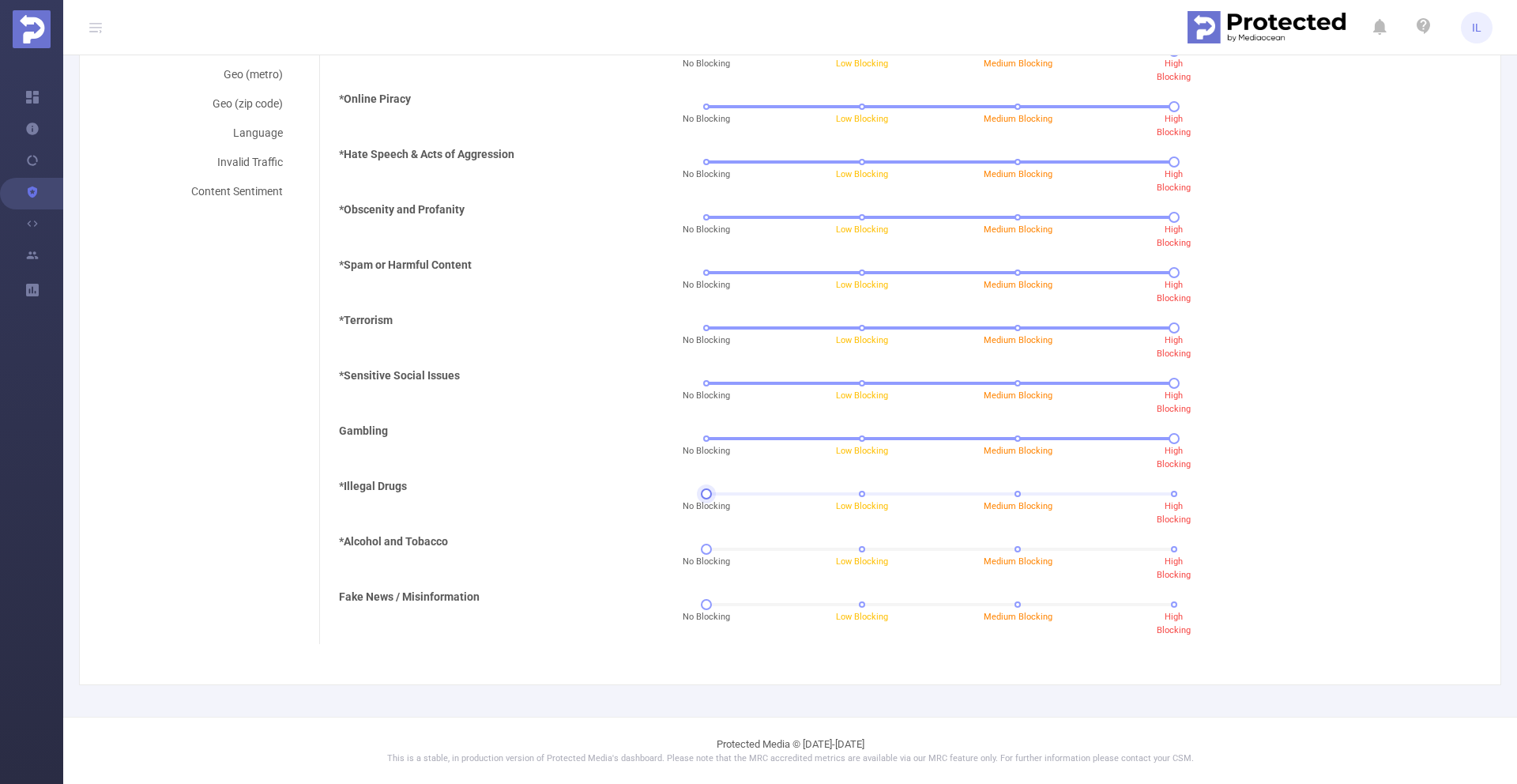
click at [1163, 490] on div "No Blocking Low Blocking Medium Blocking High Blocking" at bounding box center [940, 494] width 468 height 10
click at [1163, 570] on span "High Blocking" at bounding box center [1174, 568] width 34 height 24
click at [1163, 619] on span "High Blocking" at bounding box center [1174, 623] width 34 height 24
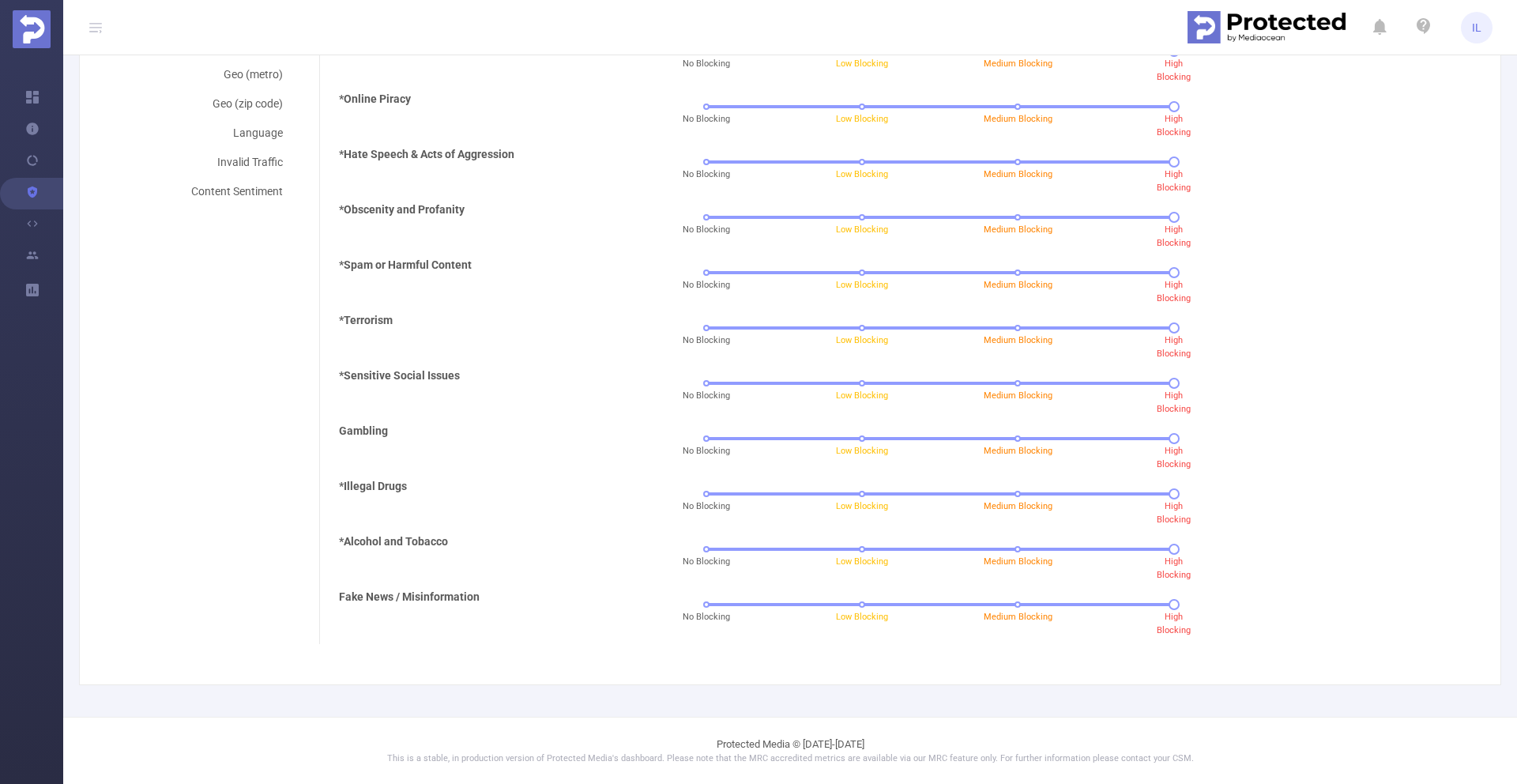
scroll to position [0, 0]
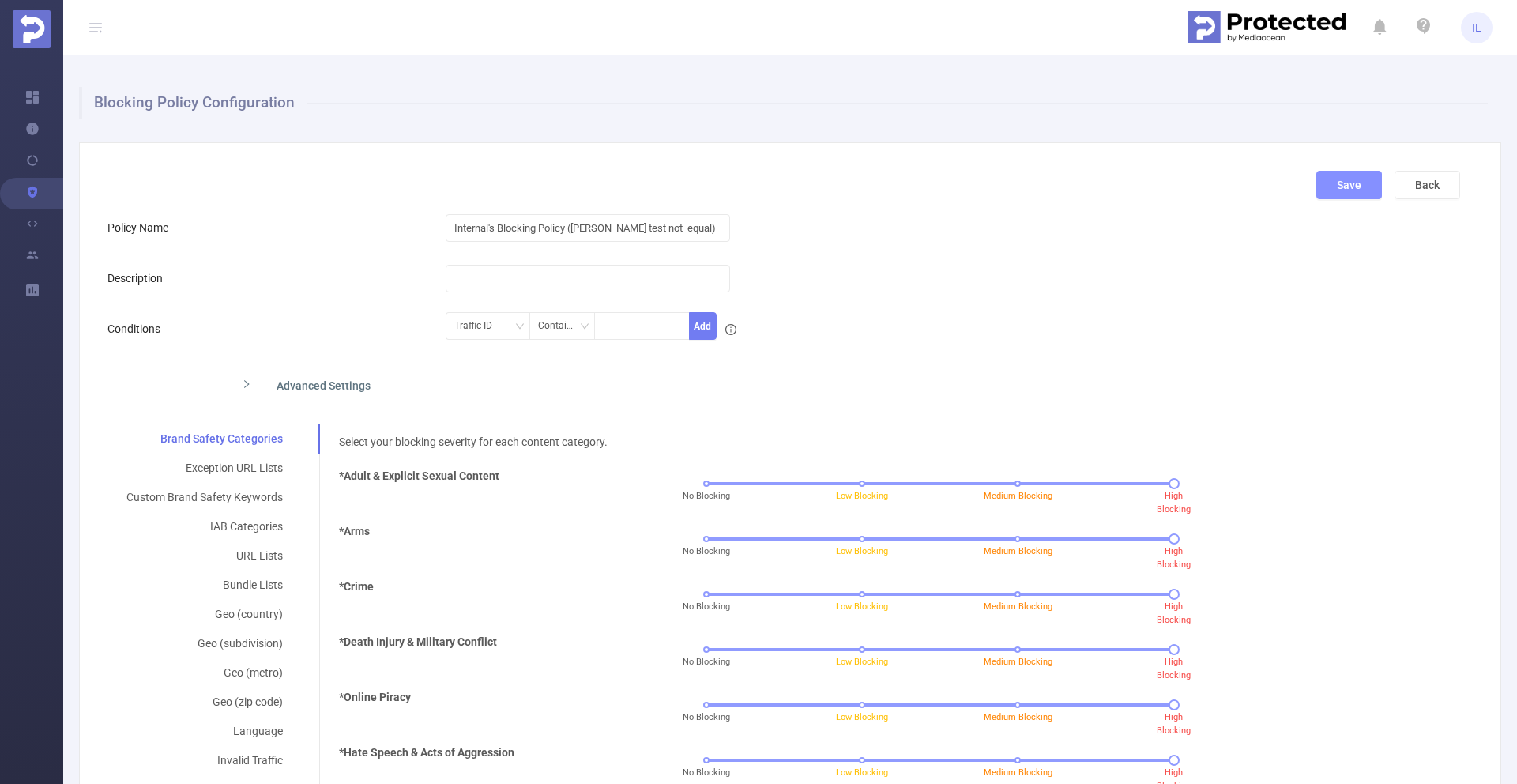
click at [1335, 186] on button "Save" at bounding box center [1349, 184] width 66 height 28
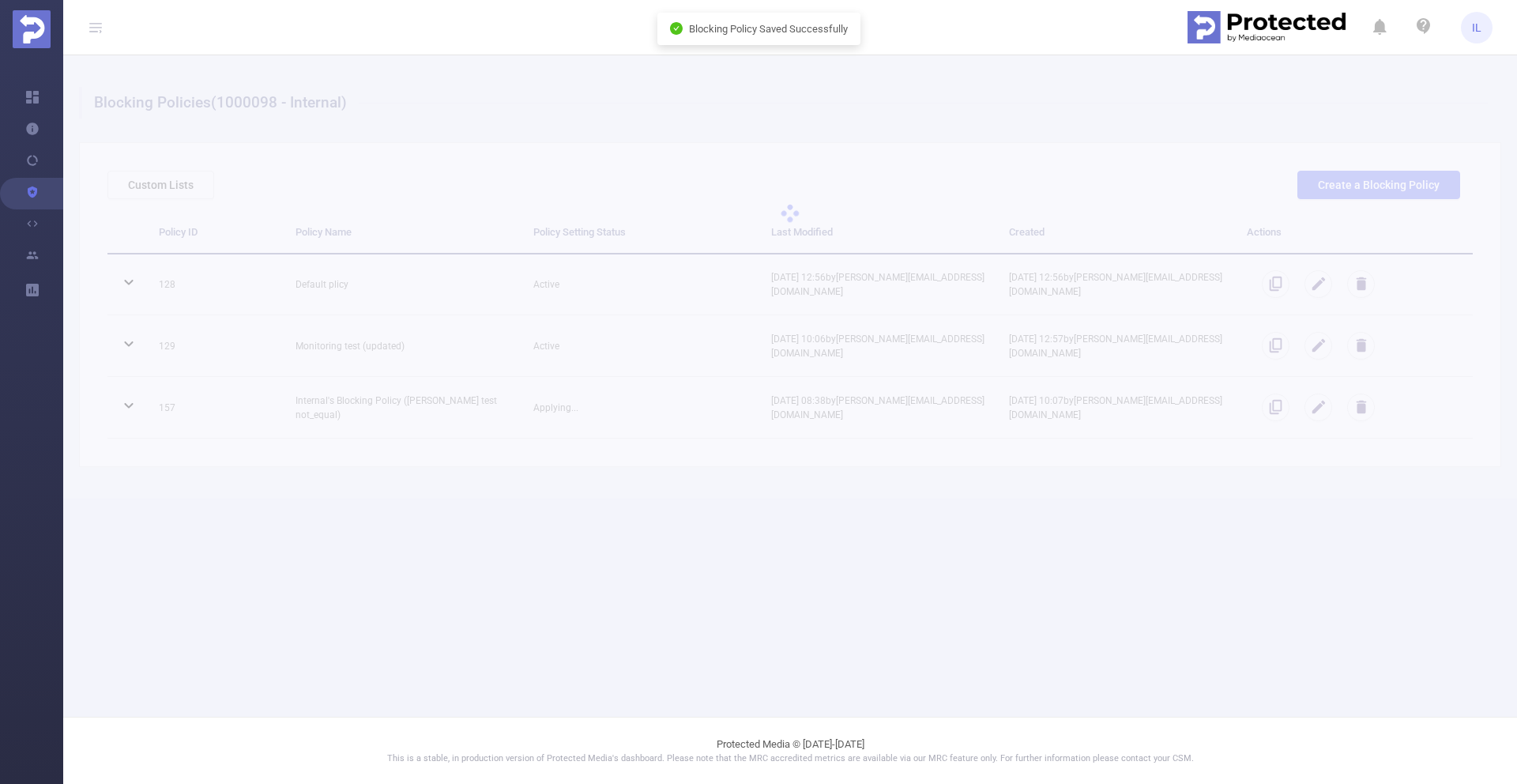
click at [1318, 405] on div "Blocking Policies (1000098 - Internal) Custom Lists Create a Blocking Policy Po…" at bounding box center [791, 277] width 1454 height 443
click at [672, 398] on div "Blocking Policies (1000098 - Internal) Custom Lists Create a Blocking Policy Po…" at bounding box center [791, 277] width 1454 height 443
click at [1319, 409] on div "Blocking Policies (1000098 - Internal) Custom Lists Create a Blocking Policy Po…" at bounding box center [791, 277] width 1454 height 443
click at [1319, 406] on div "Blocking Policies (1000098 - Internal) Custom Lists Create a Blocking Policy Po…" at bounding box center [791, 277] width 1454 height 443
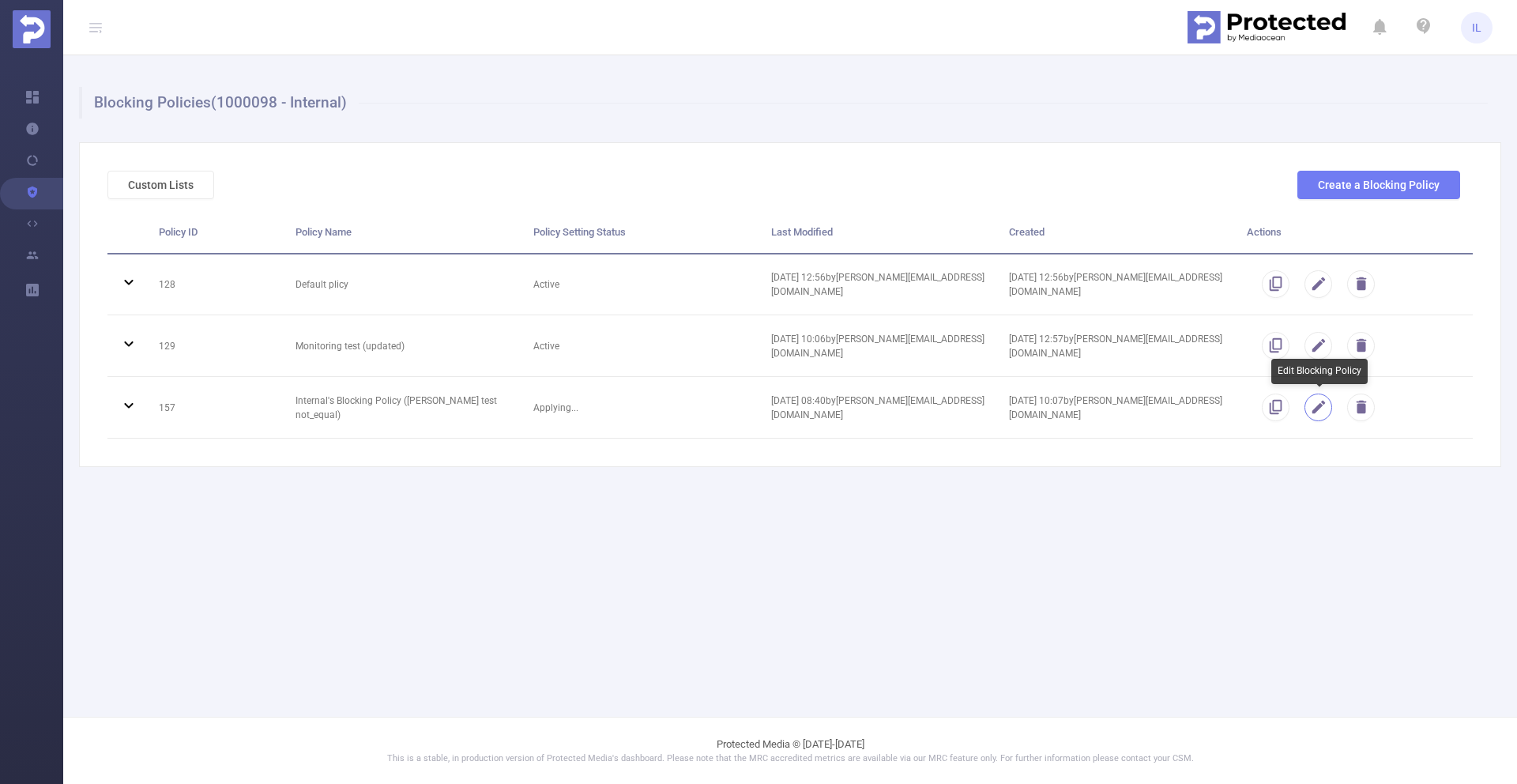
click at [1319, 406] on button "button" at bounding box center [1319, 407] width 27 height 27
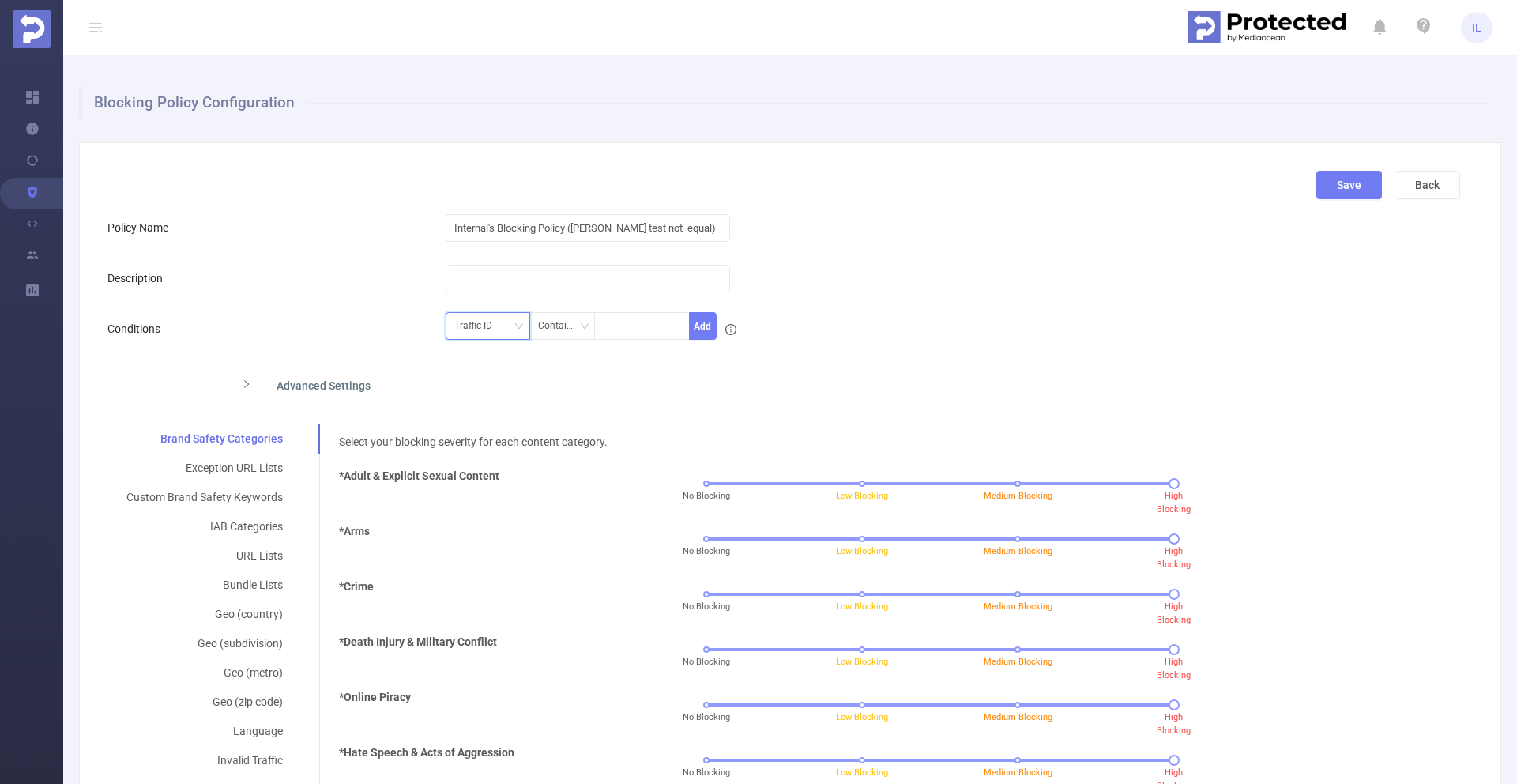
click at [493, 330] on div "Traffic ID" at bounding box center [478, 325] width 49 height 26
click at [485, 388] on li "Level 1" at bounding box center [485, 383] width 84 height 25
click at [589, 325] on div "Contains" at bounding box center [562, 325] width 66 height 27
click at [566, 409] on li "Is Not" at bounding box center [579, 409] width 105 height 25
click at [625, 326] on div at bounding box center [641, 325] width 78 height 26
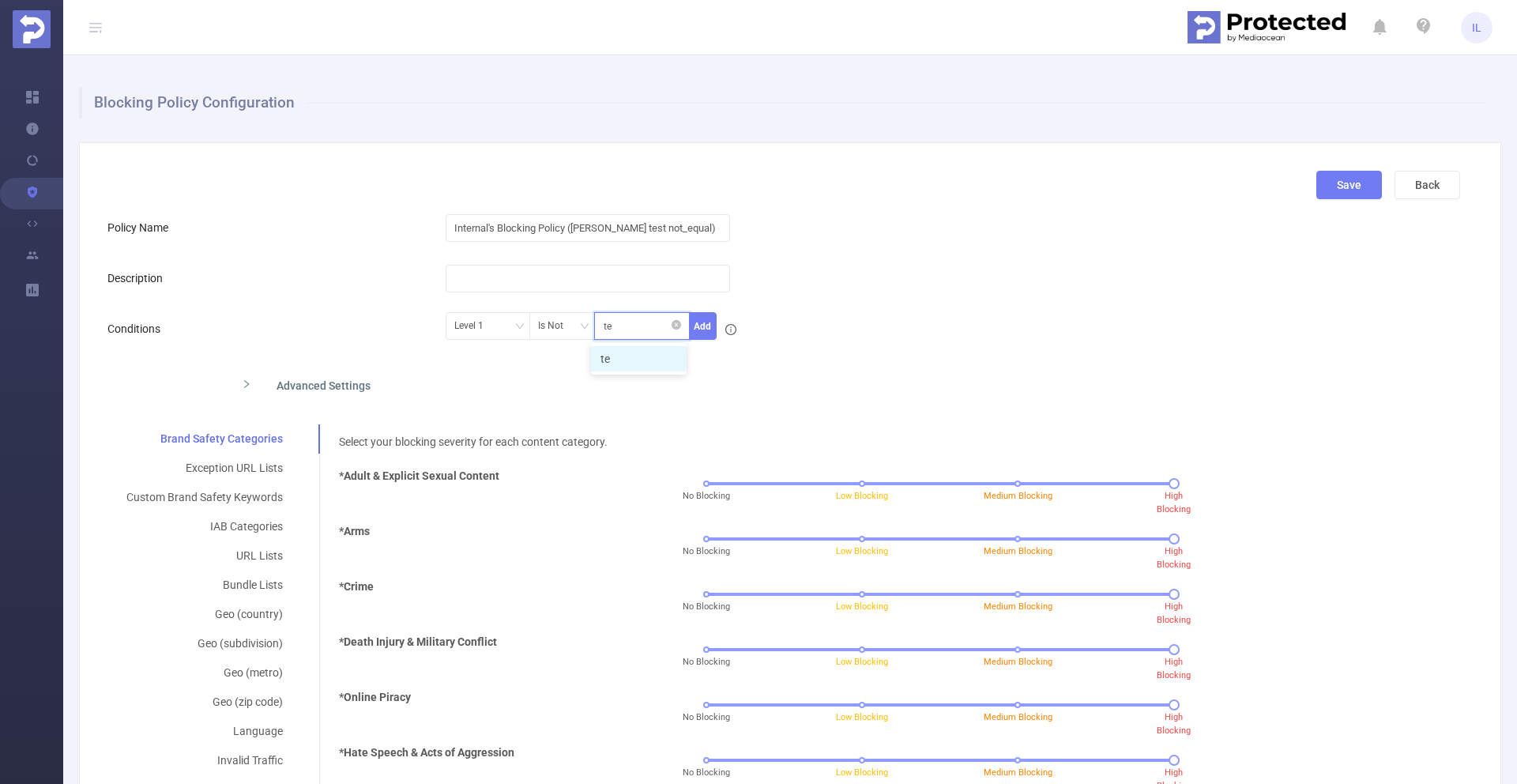
type input "test"
click at [636, 358] on li "test" at bounding box center [639, 358] width 96 height 25
click at [711, 331] on button "Add" at bounding box center [703, 325] width 27 height 27
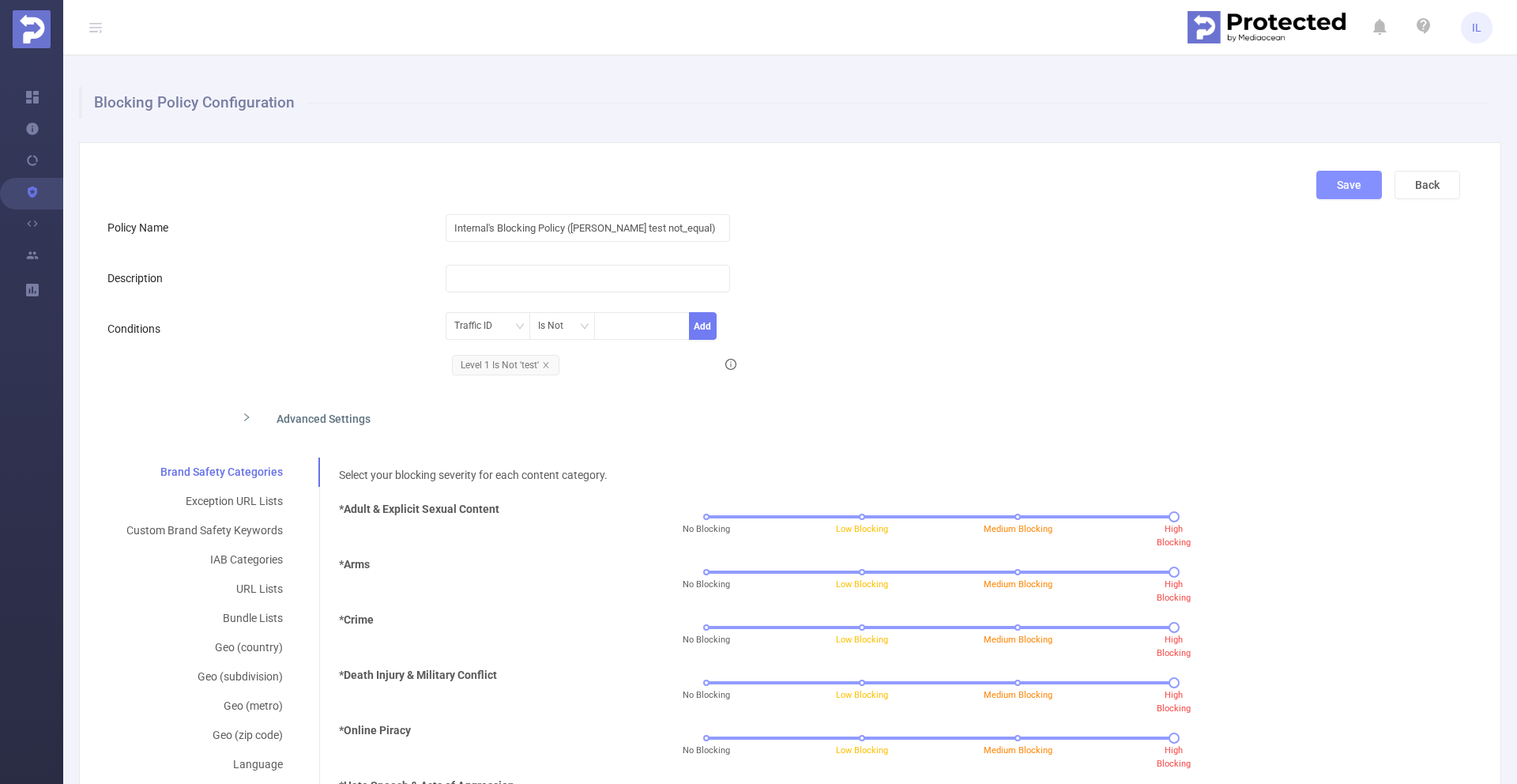
click at [1338, 183] on button "Save" at bounding box center [1349, 184] width 66 height 28
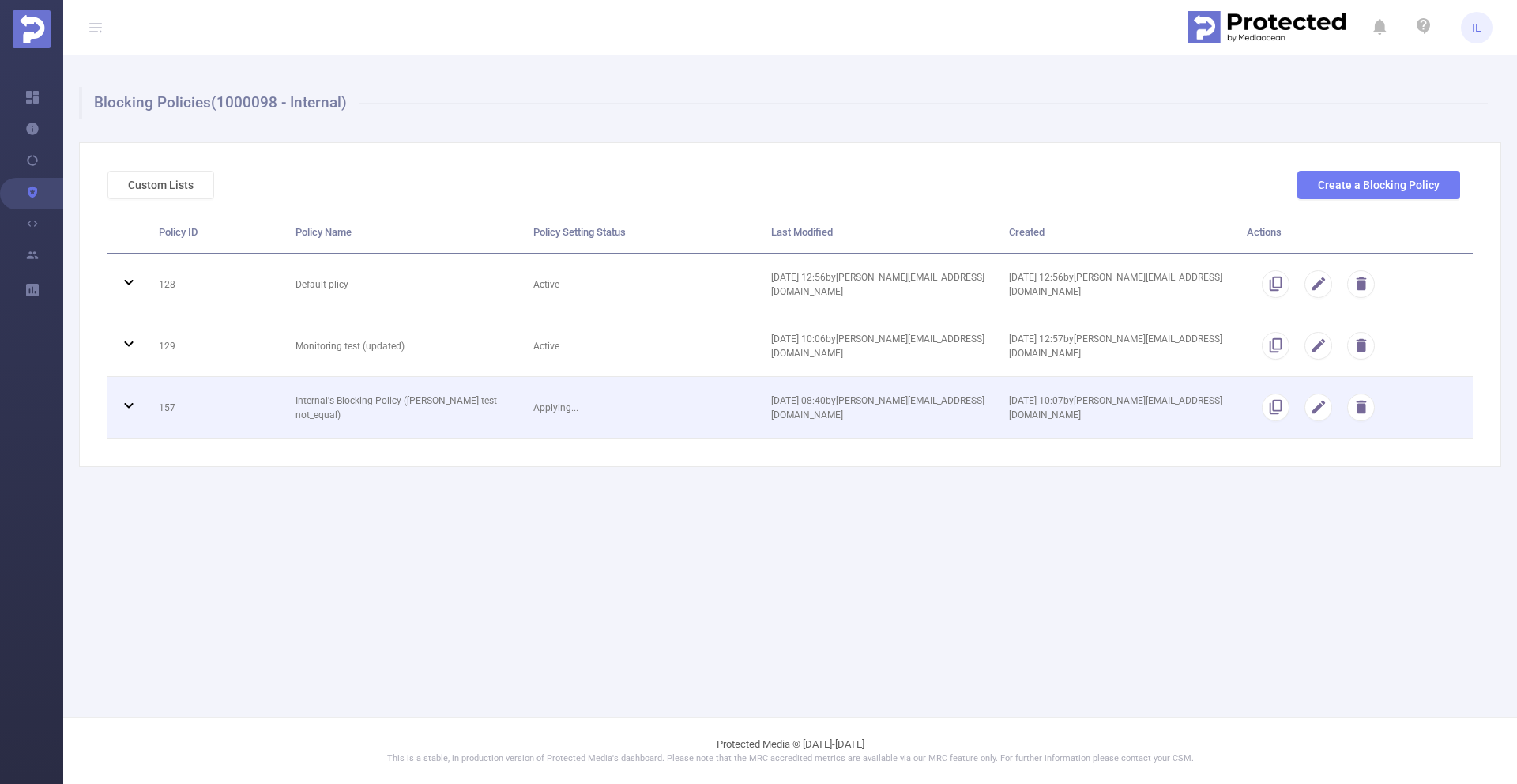
click at [656, 414] on td "Applying..." at bounding box center [640, 407] width 238 height 62
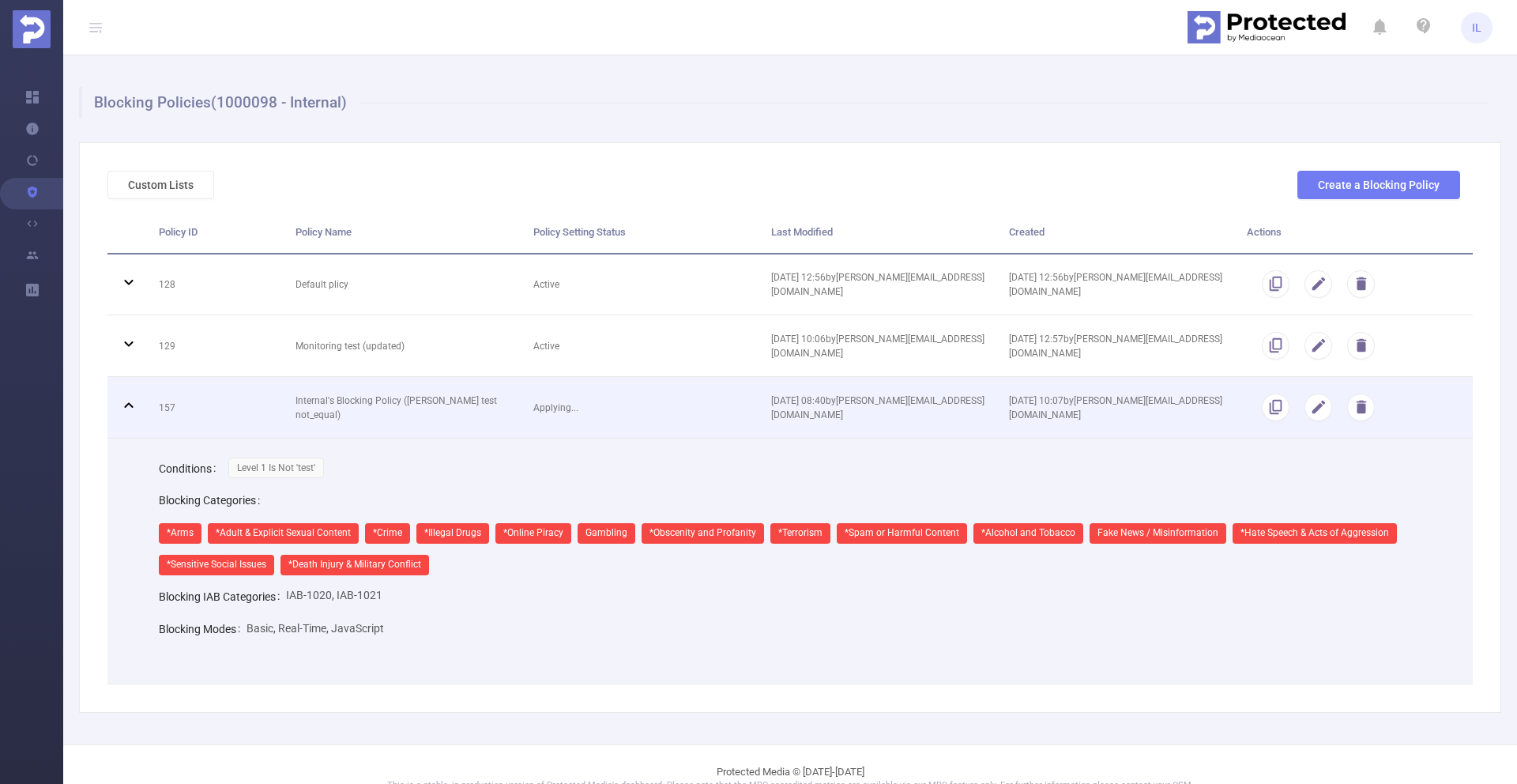
click at [658, 406] on td "Applying..." at bounding box center [640, 407] width 238 height 62
